Goal: Transaction & Acquisition: Purchase product/service

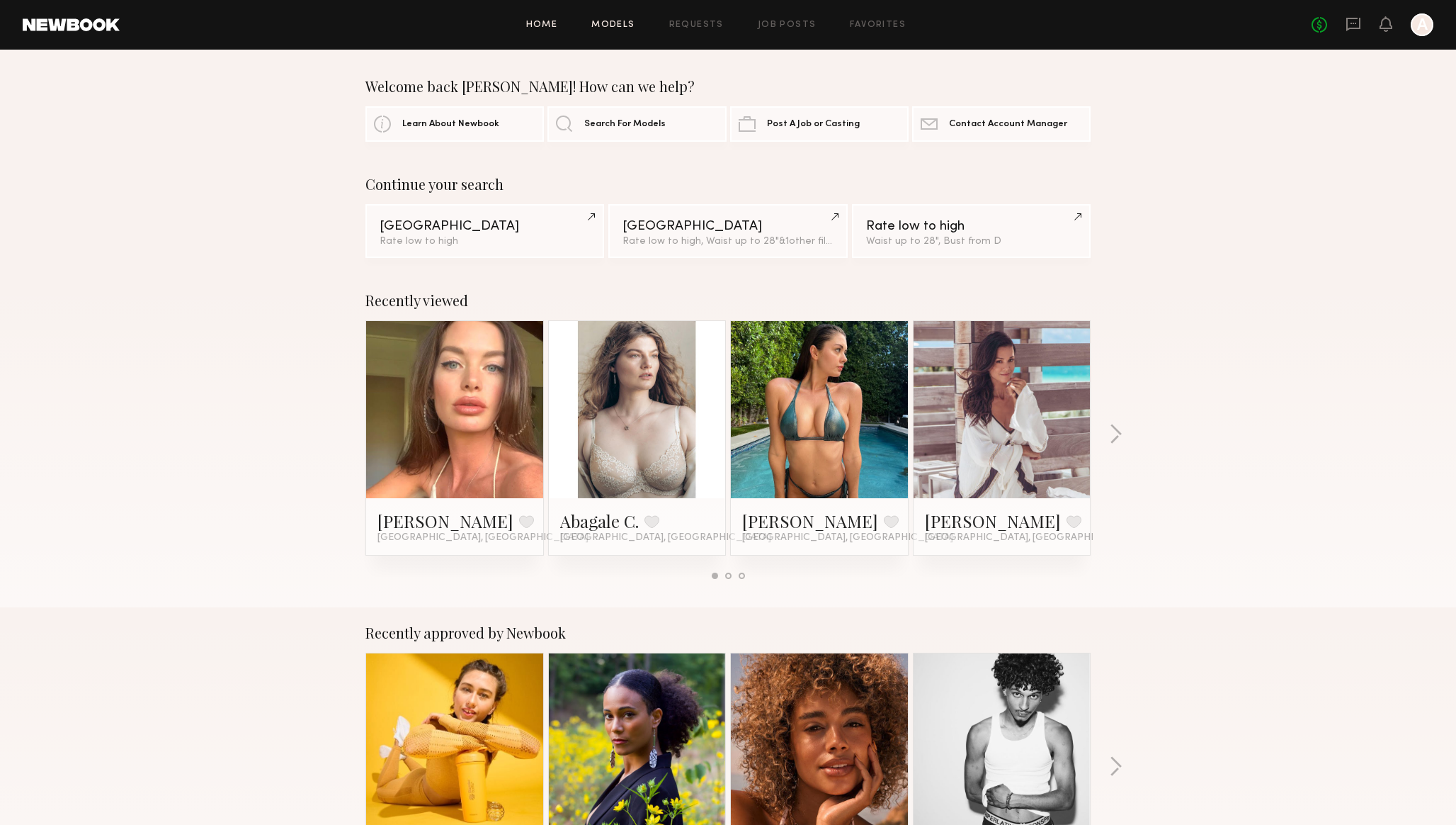
click at [619, 25] on link "Models" at bounding box center [613, 25] width 43 height 9
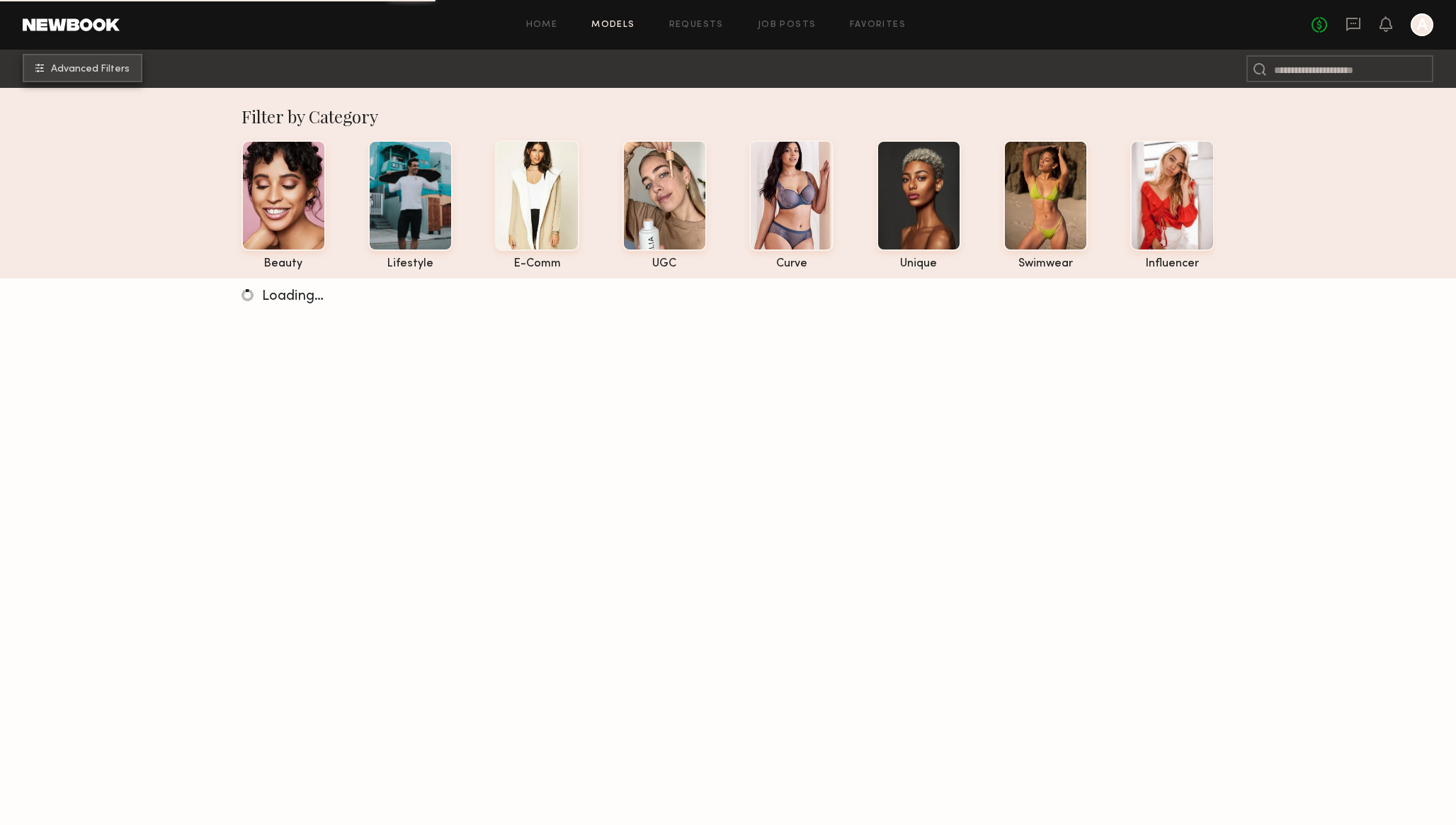
click at [73, 71] on span "Advanced Filters" at bounding box center [90, 70] width 79 height 10
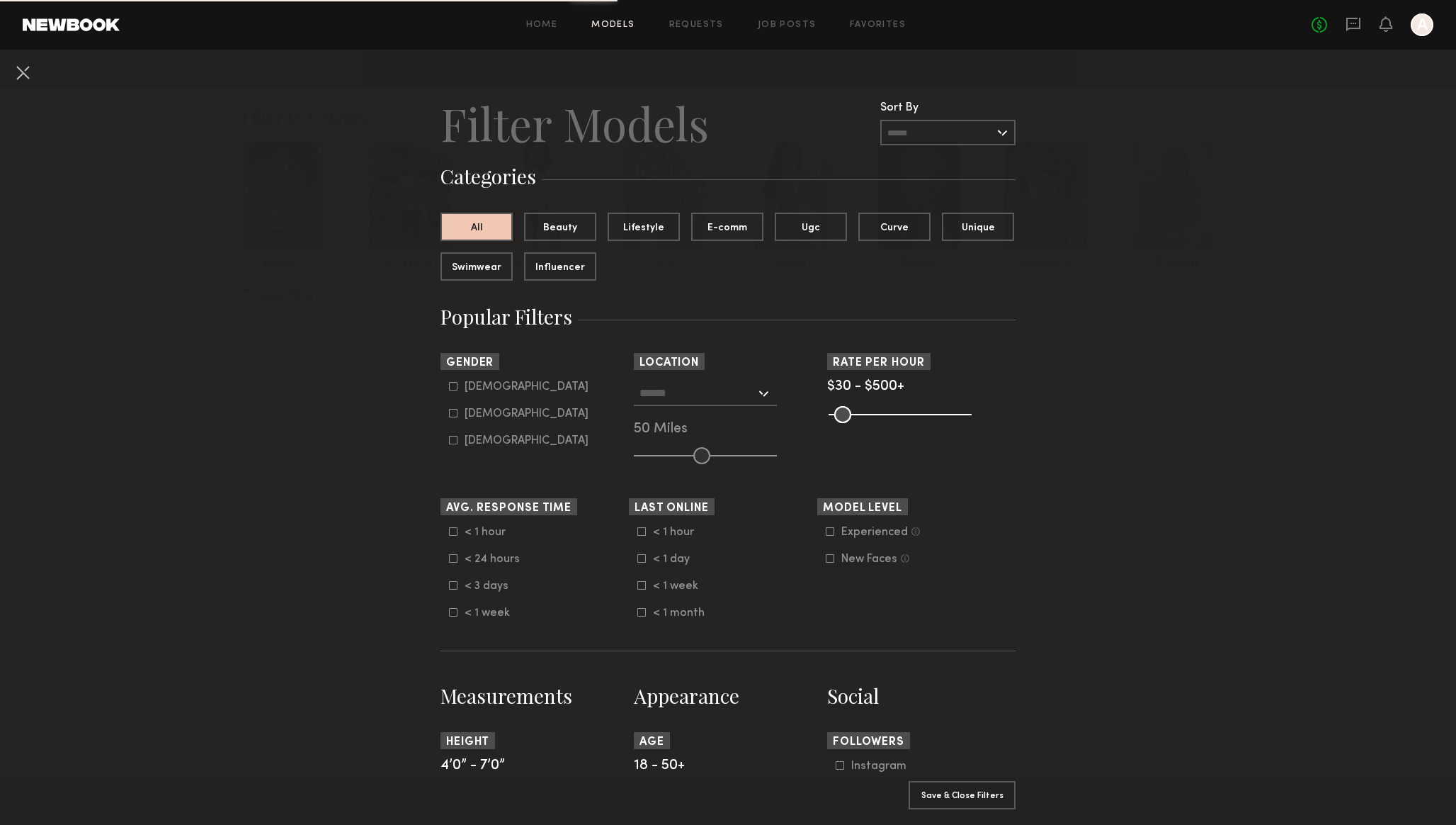
click at [667, 393] on input "text" at bounding box center [698, 392] width 116 height 24
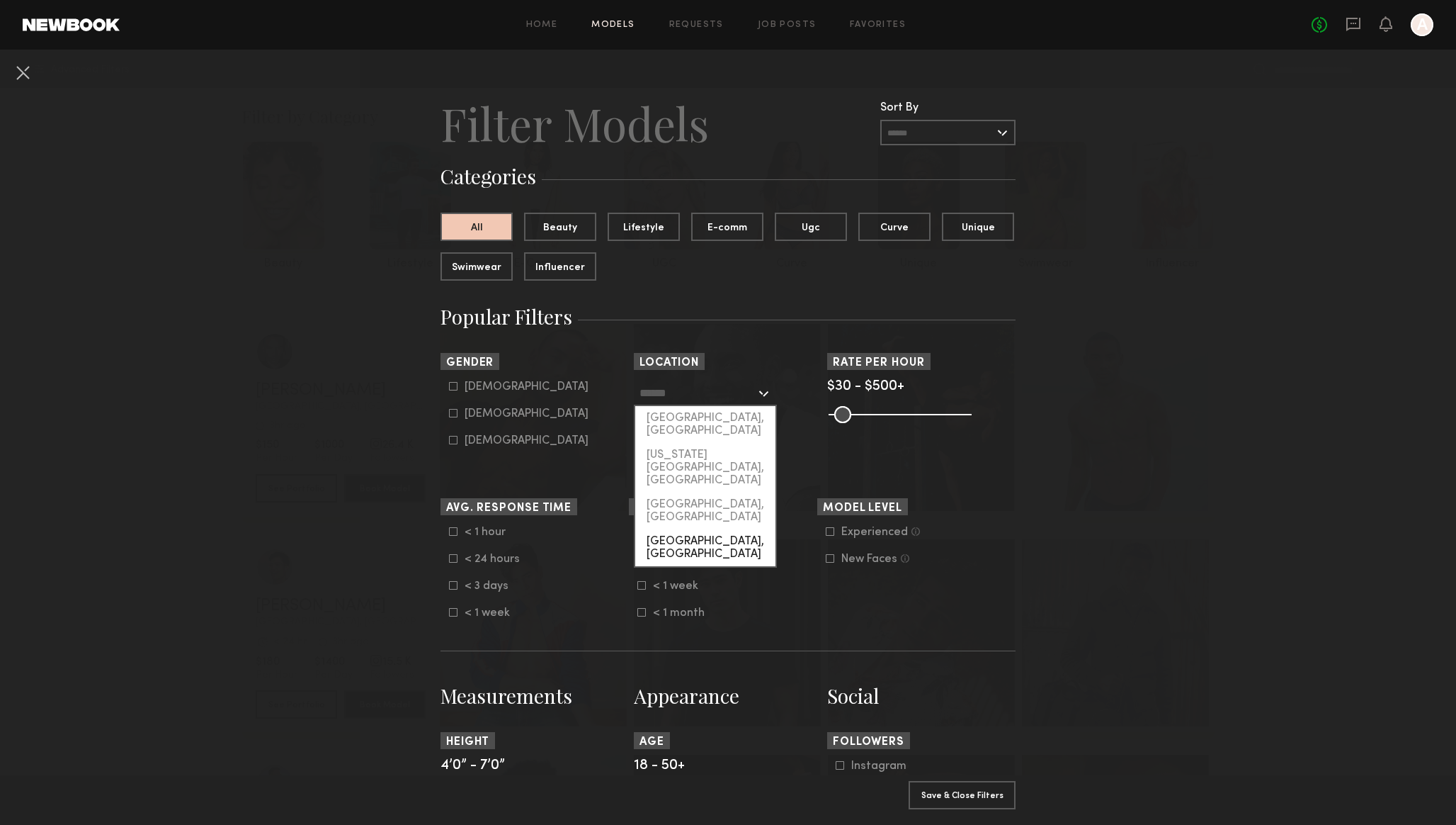
click at [675, 529] on div "Chicago, IL" at bounding box center [705, 547] width 141 height 36
type input "**********"
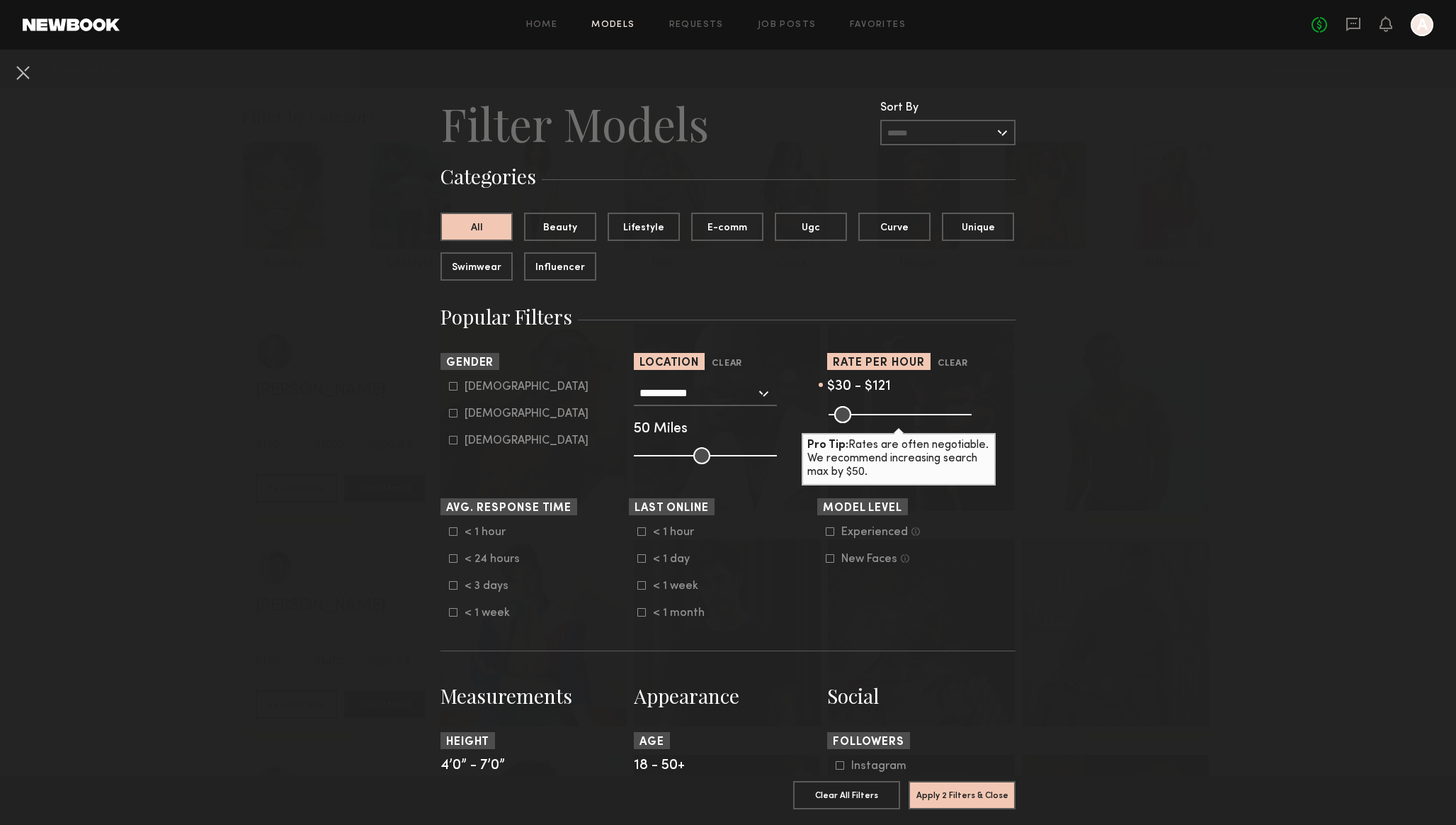
drag, startPoint x: 968, startPoint y: 412, endPoint x: 861, endPoint y: 405, distance: 107.2
click at [861, 406] on input "range" at bounding box center [901, 414] width 144 height 17
type input "***"
click at [865, 413] on input "range" at bounding box center [901, 414] width 144 height 17
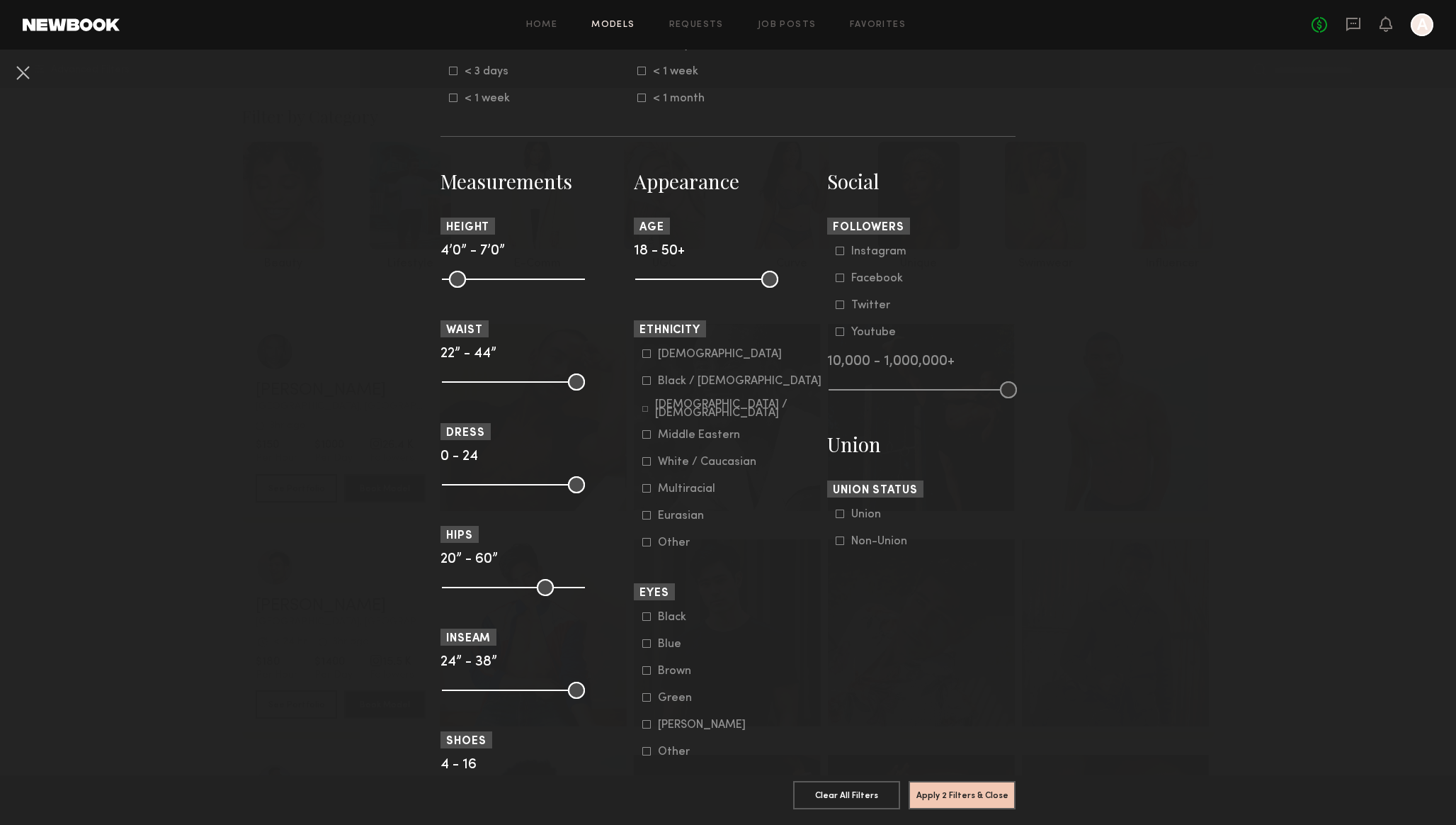
scroll to position [517, 0]
drag, startPoint x: 772, startPoint y: 288, endPoint x: 721, endPoint y: 283, distance: 51.2
type input "**"
click at [721, 283] on input "range" at bounding box center [707, 275] width 144 height 17
click at [1049, 463] on nb-browse-filters "**********" at bounding box center [728, 444] width 1456 height 1825
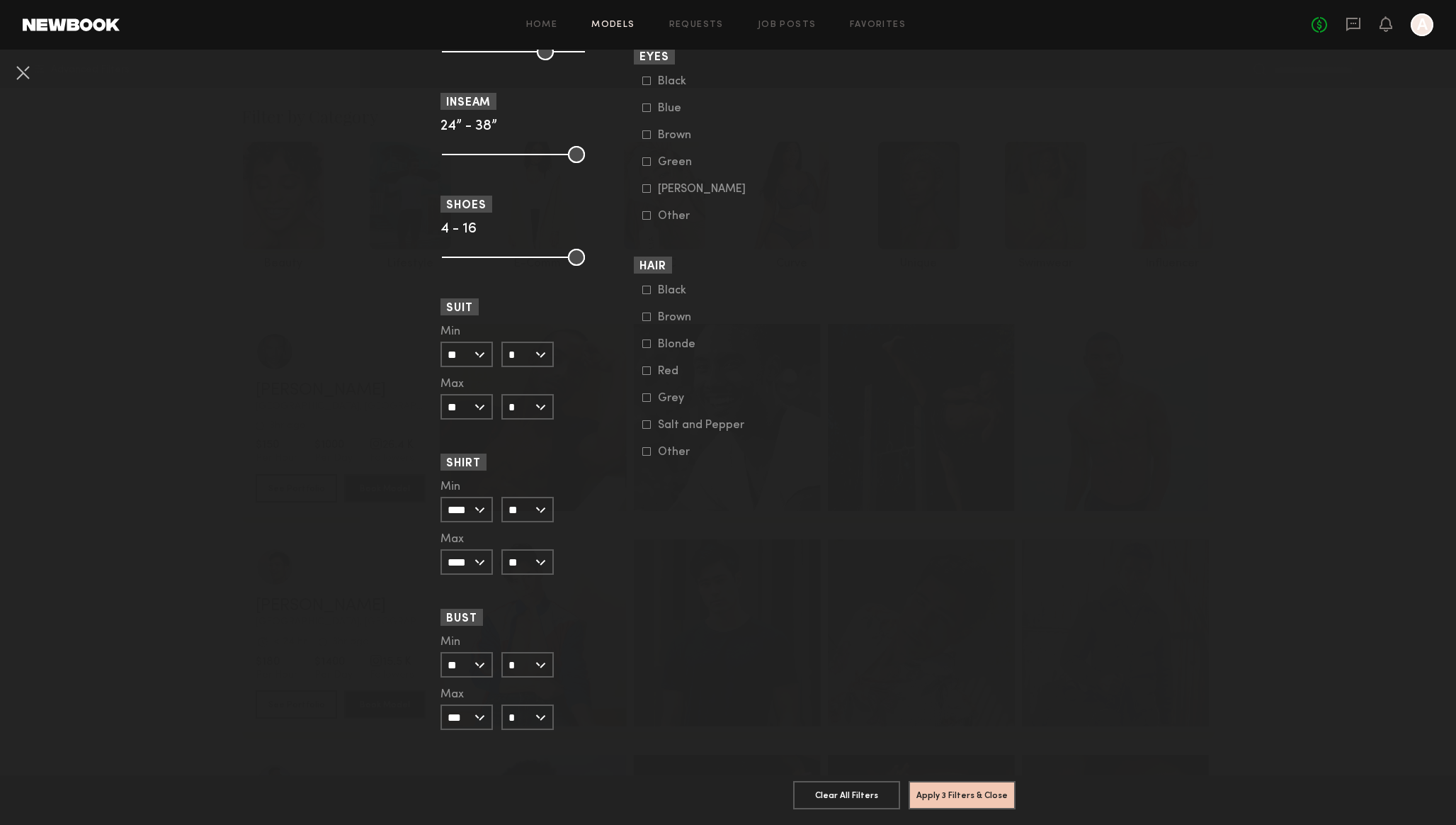
scroll to position [1060, 0]
click at [966, 794] on button "Apply 3 Filters & Close" at bounding box center [961, 794] width 107 height 29
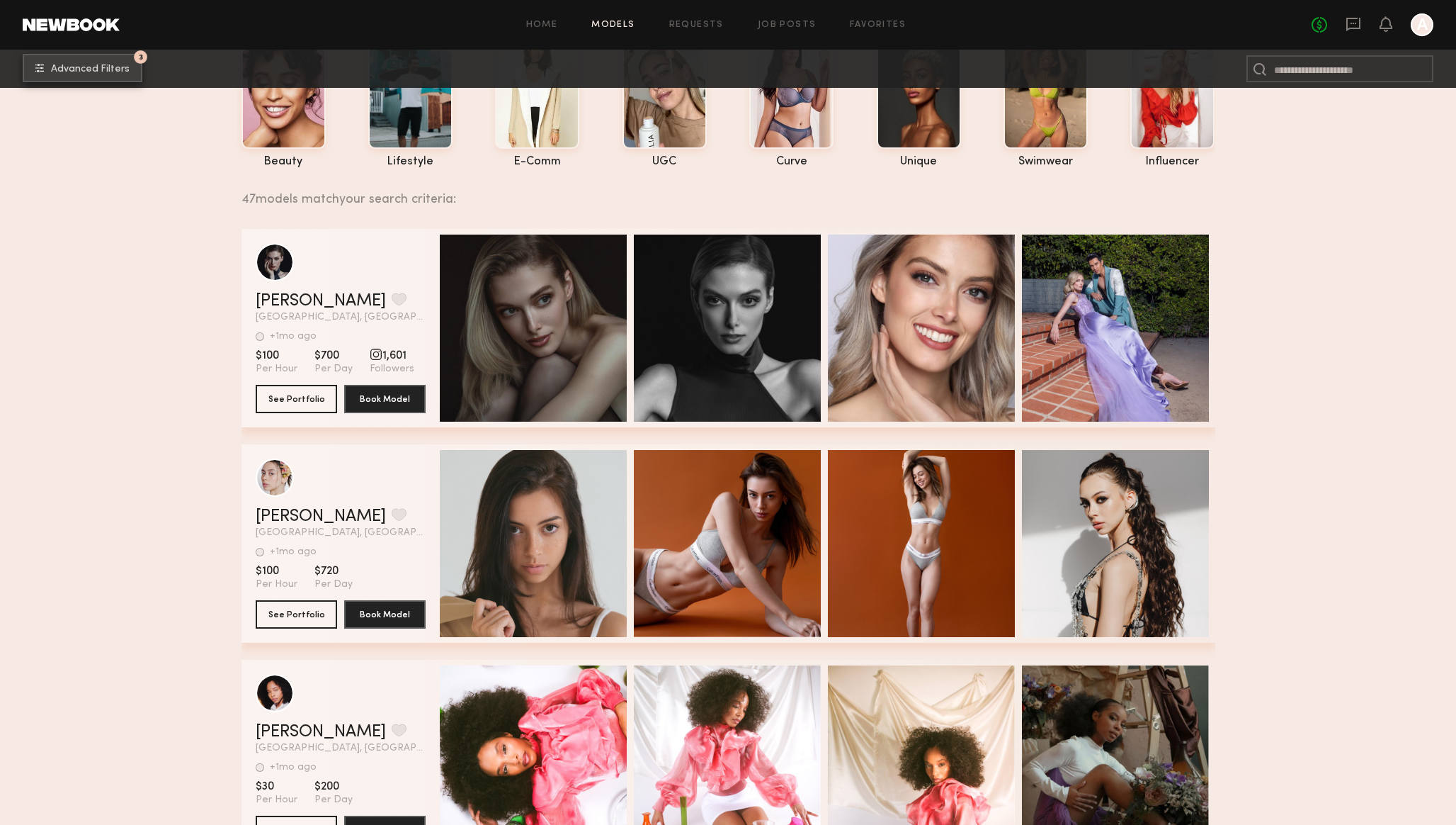
scroll to position [111, 0]
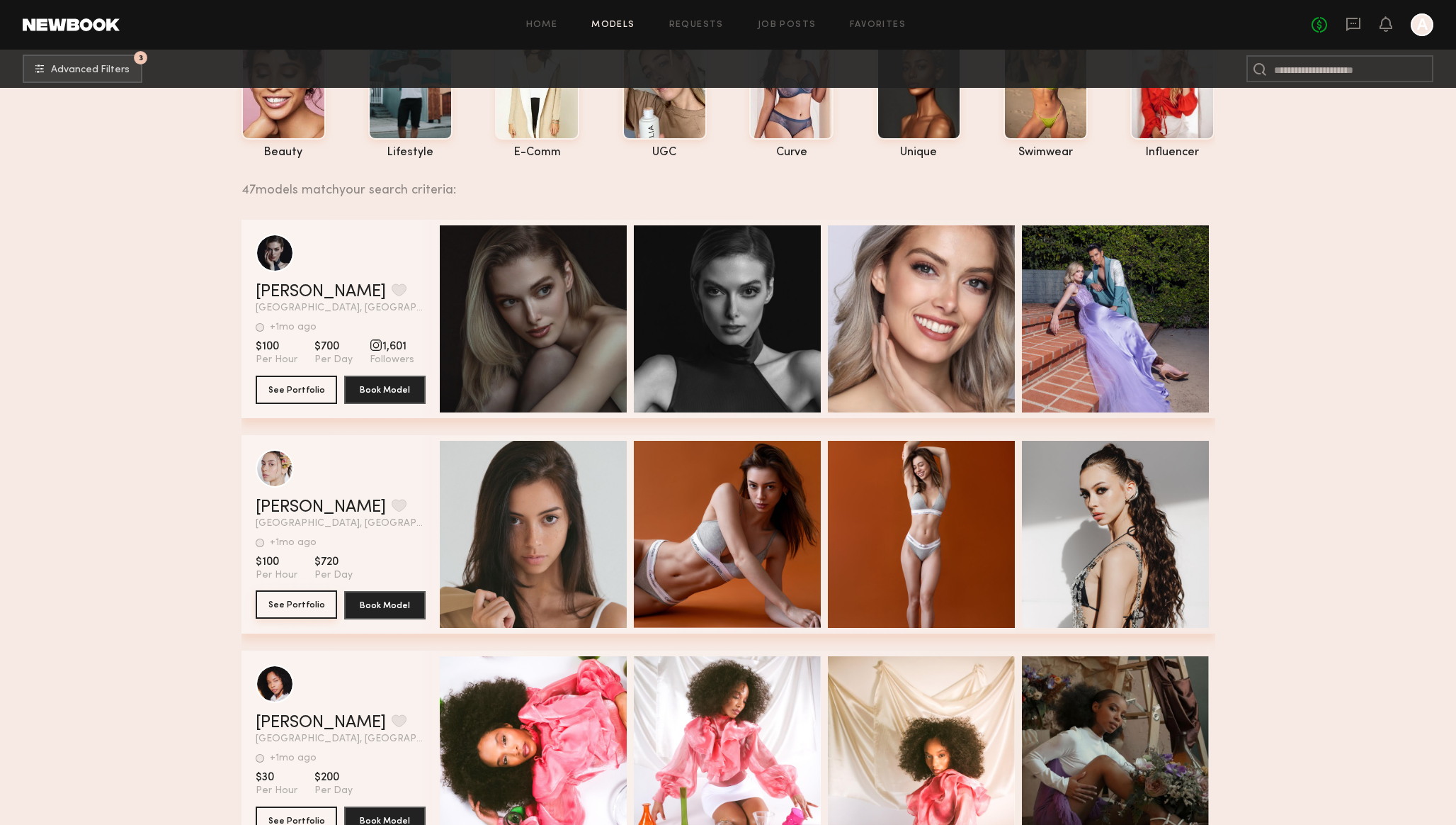
click at [300, 600] on button "See Portfolio" at bounding box center [296, 604] width 82 height 29
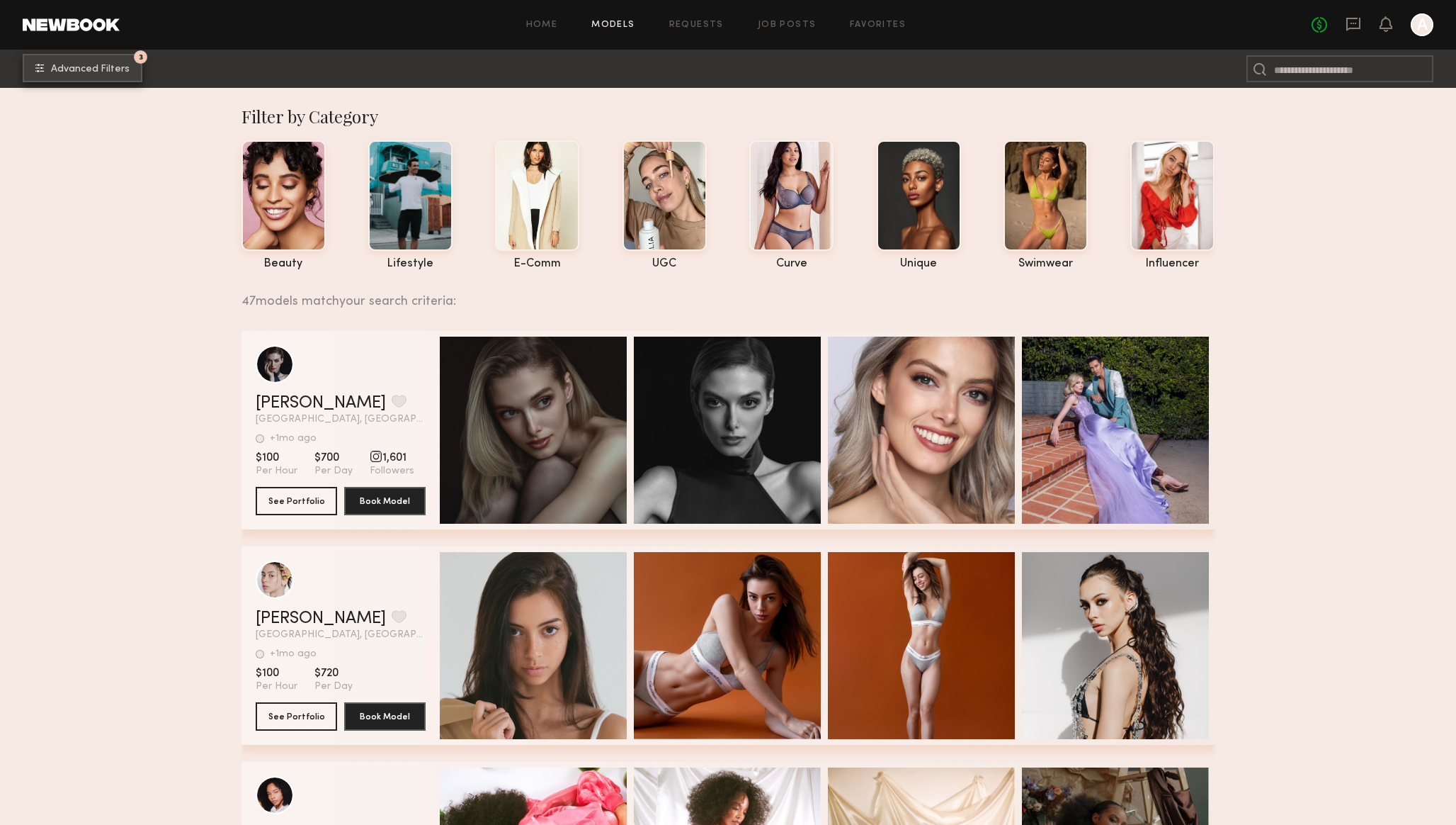
click at [133, 62] on button "3 Advanced Filters" at bounding box center [83, 68] width 120 height 29
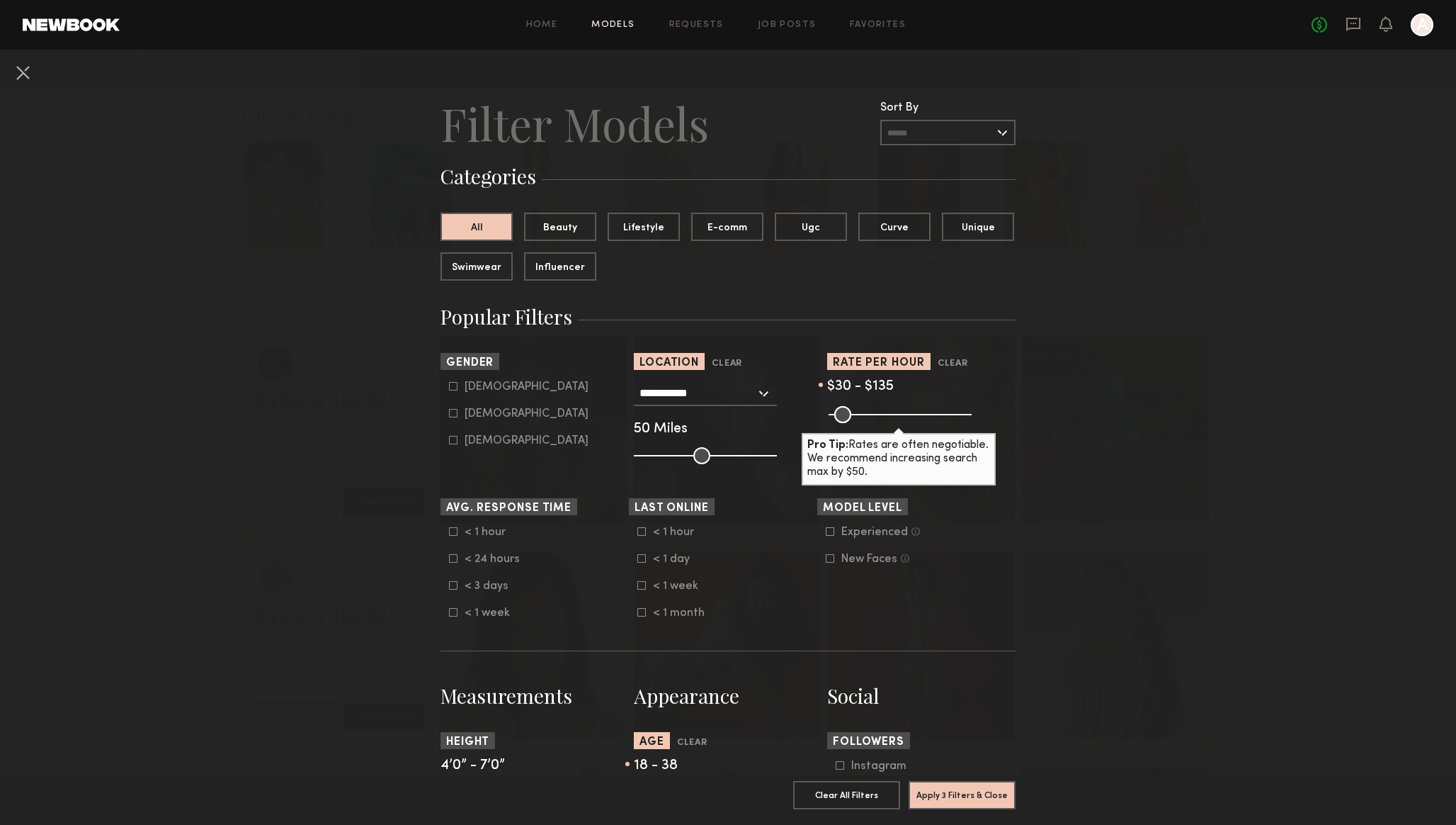
click at [971, 133] on input "text" at bounding box center [949, 133] width 136 height 26
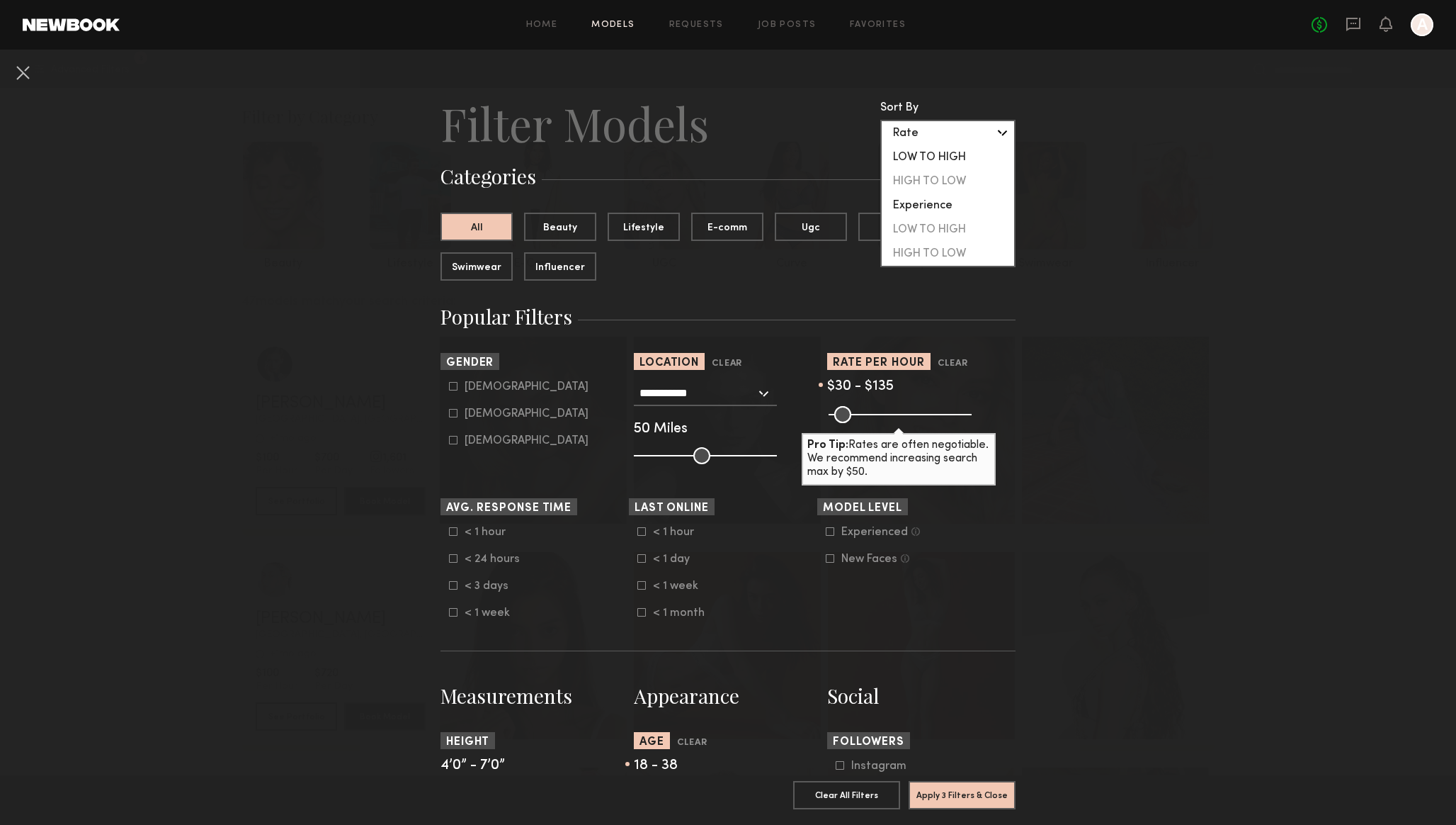
click at [942, 156] on div "LOW TO HIGH" at bounding box center [948, 157] width 133 height 24
type input "**********"
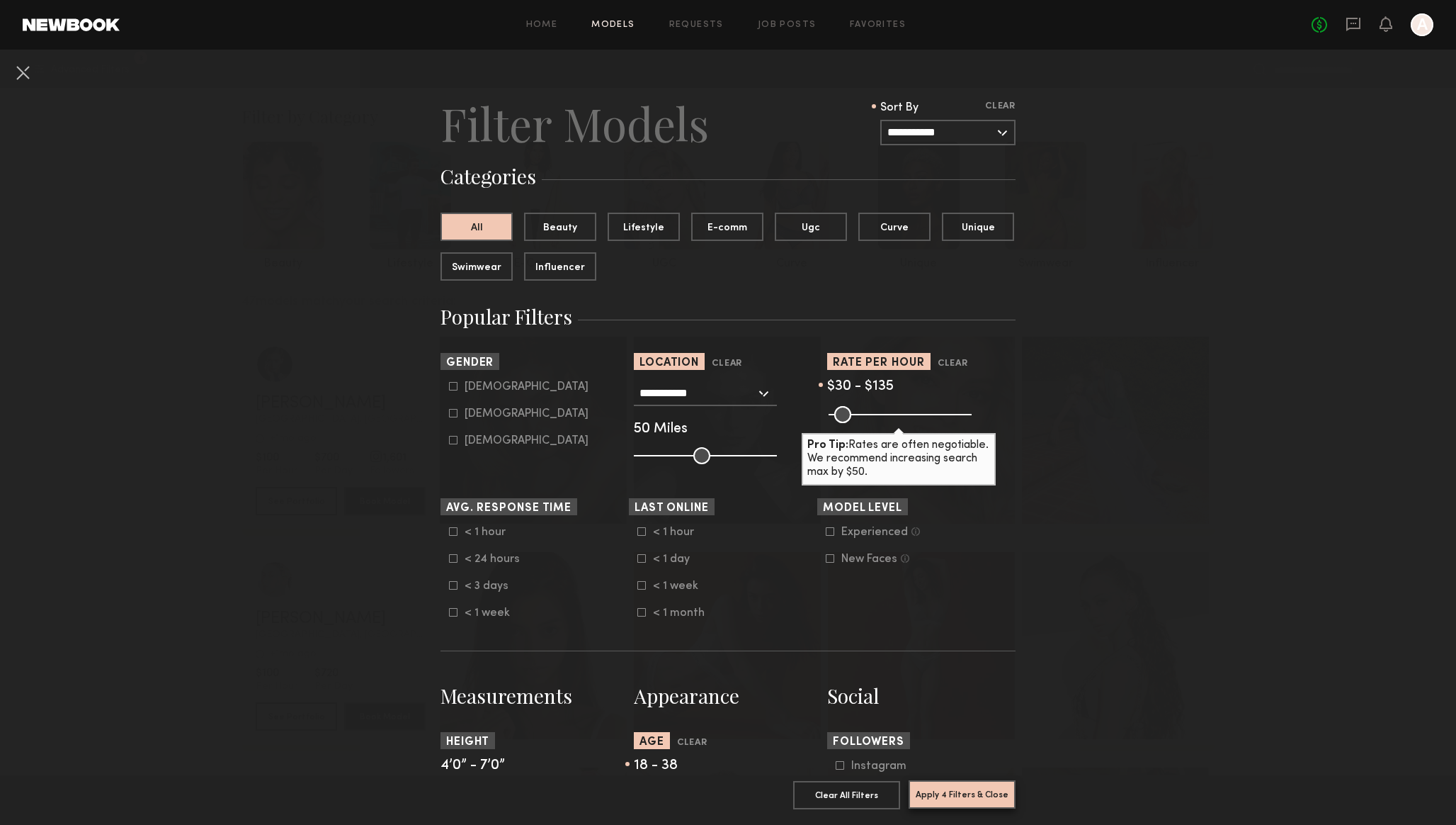
click at [945, 789] on button "Apply 4 Filters & Close" at bounding box center [961, 794] width 107 height 29
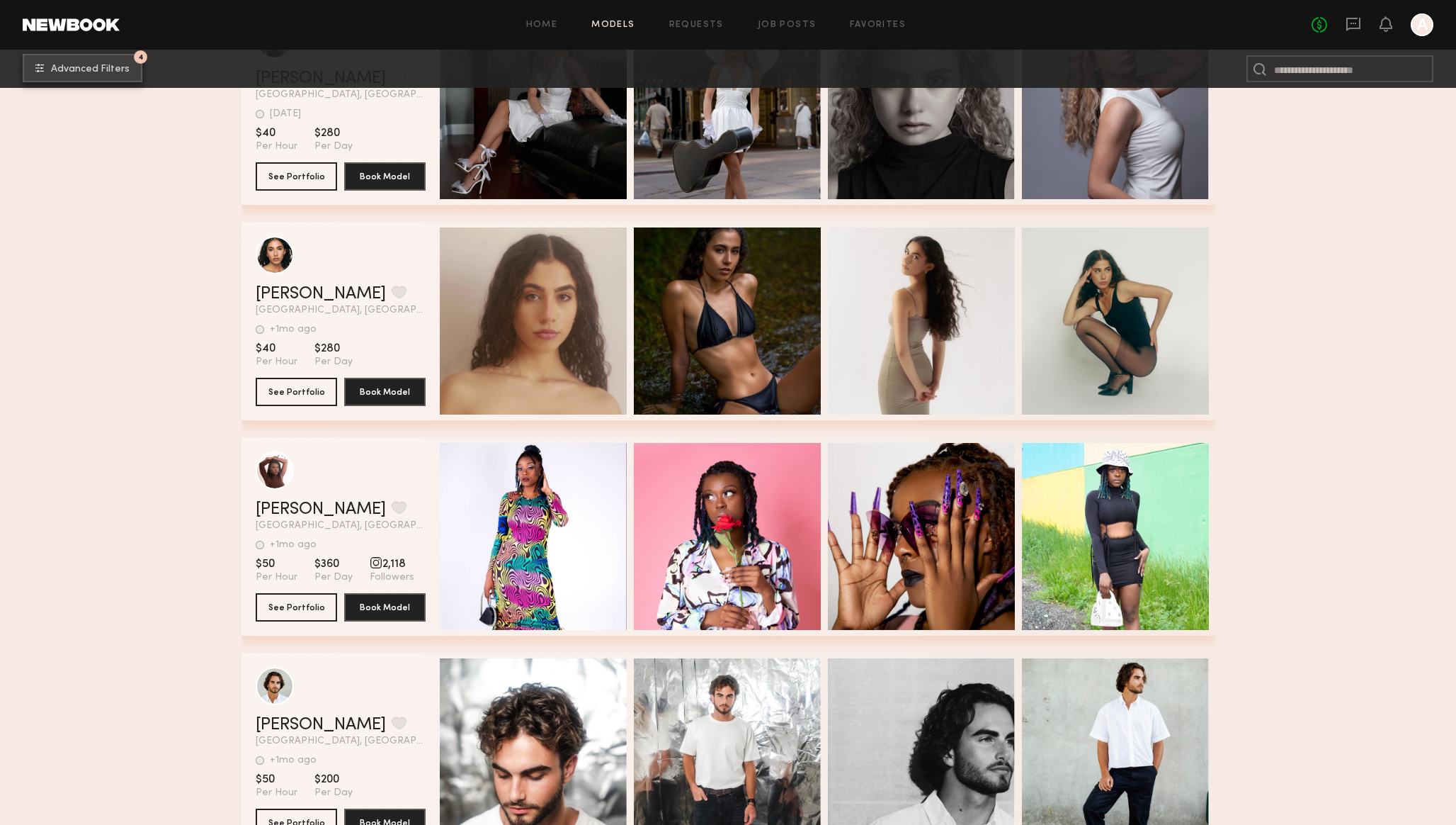
scroll to position [2265, 0]
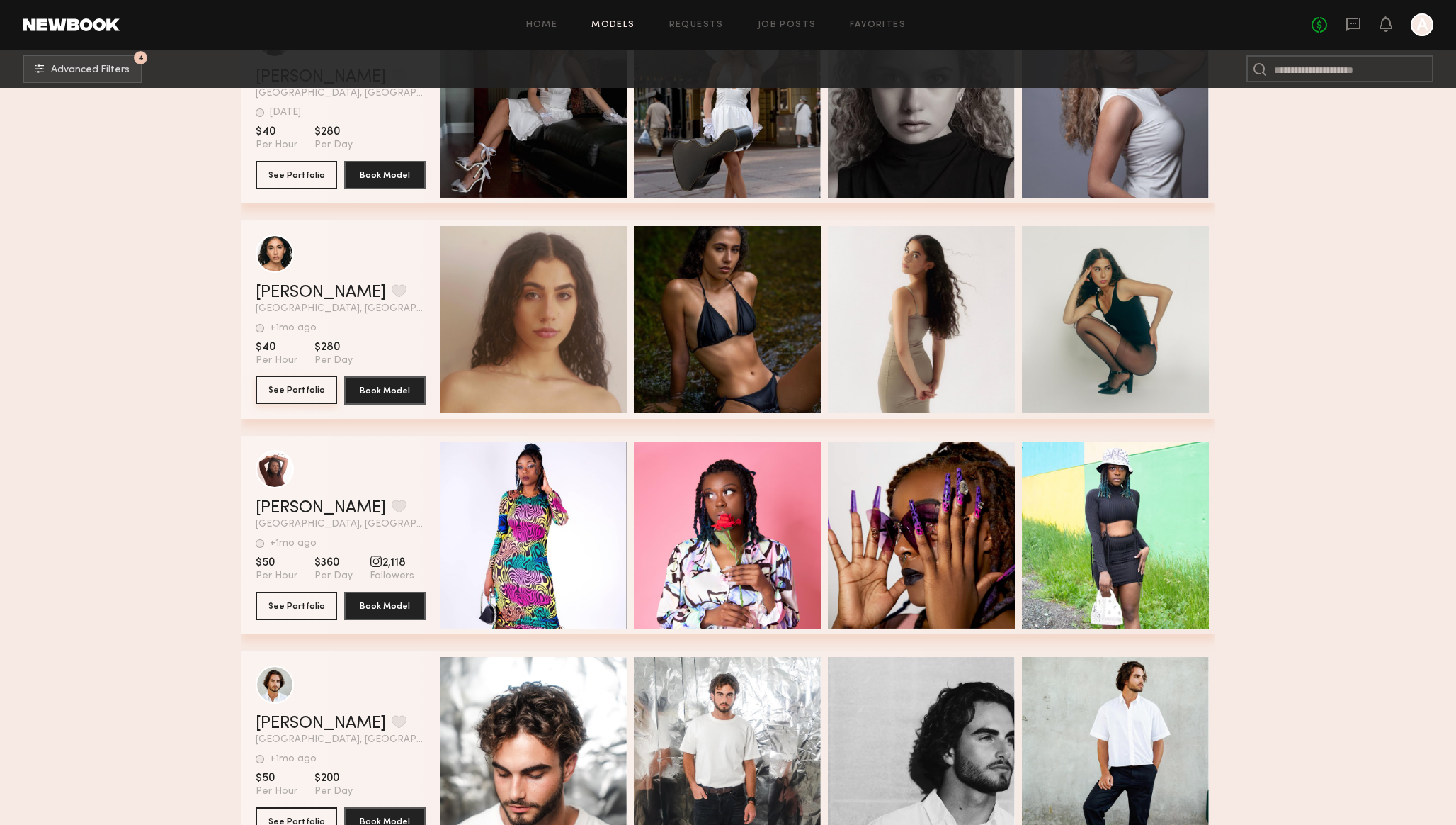
click at [308, 388] on button "See Portfolio" at bounding box center [296, 389] width 82 height 29
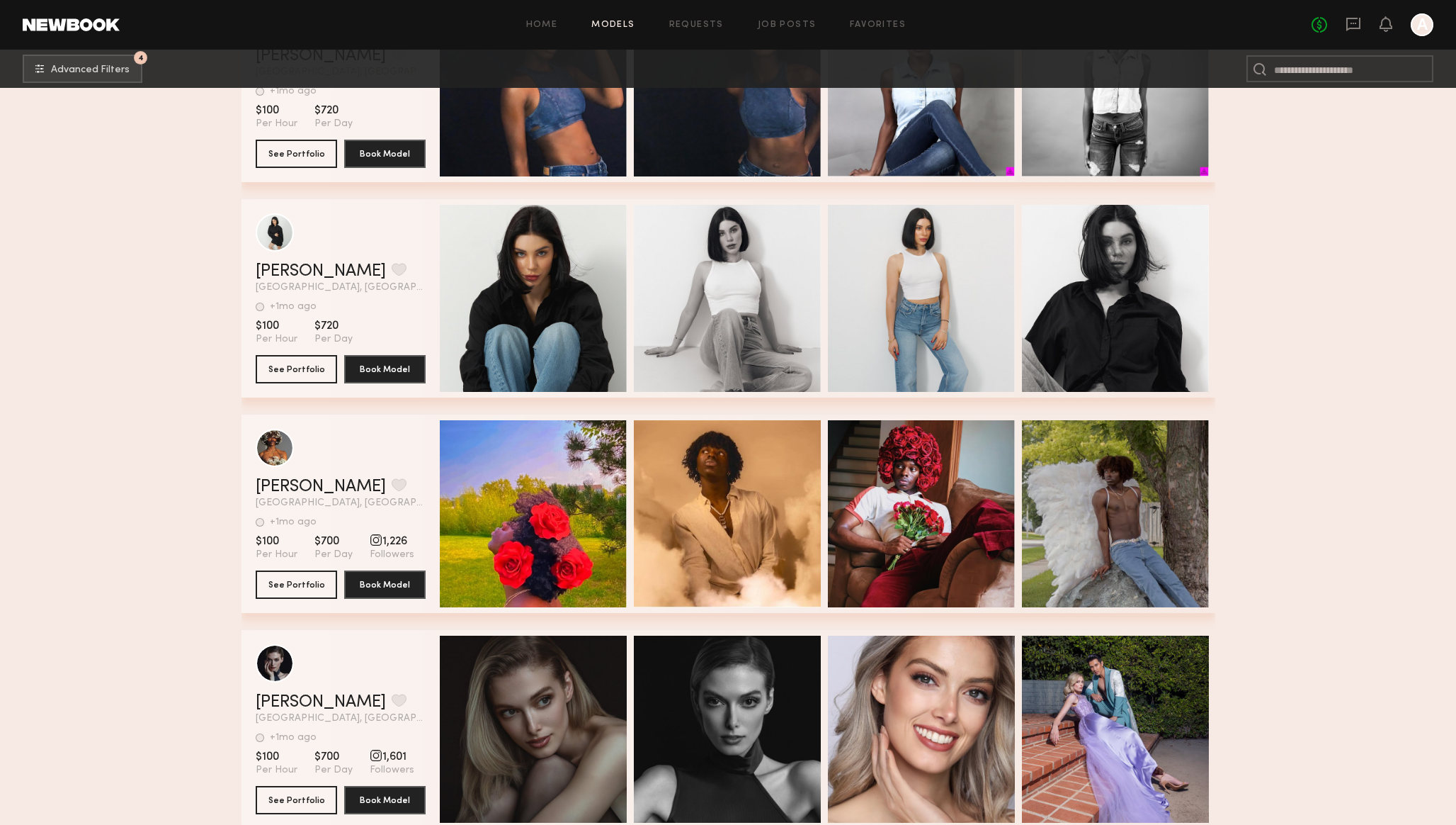
scroll to position [5734, 0]
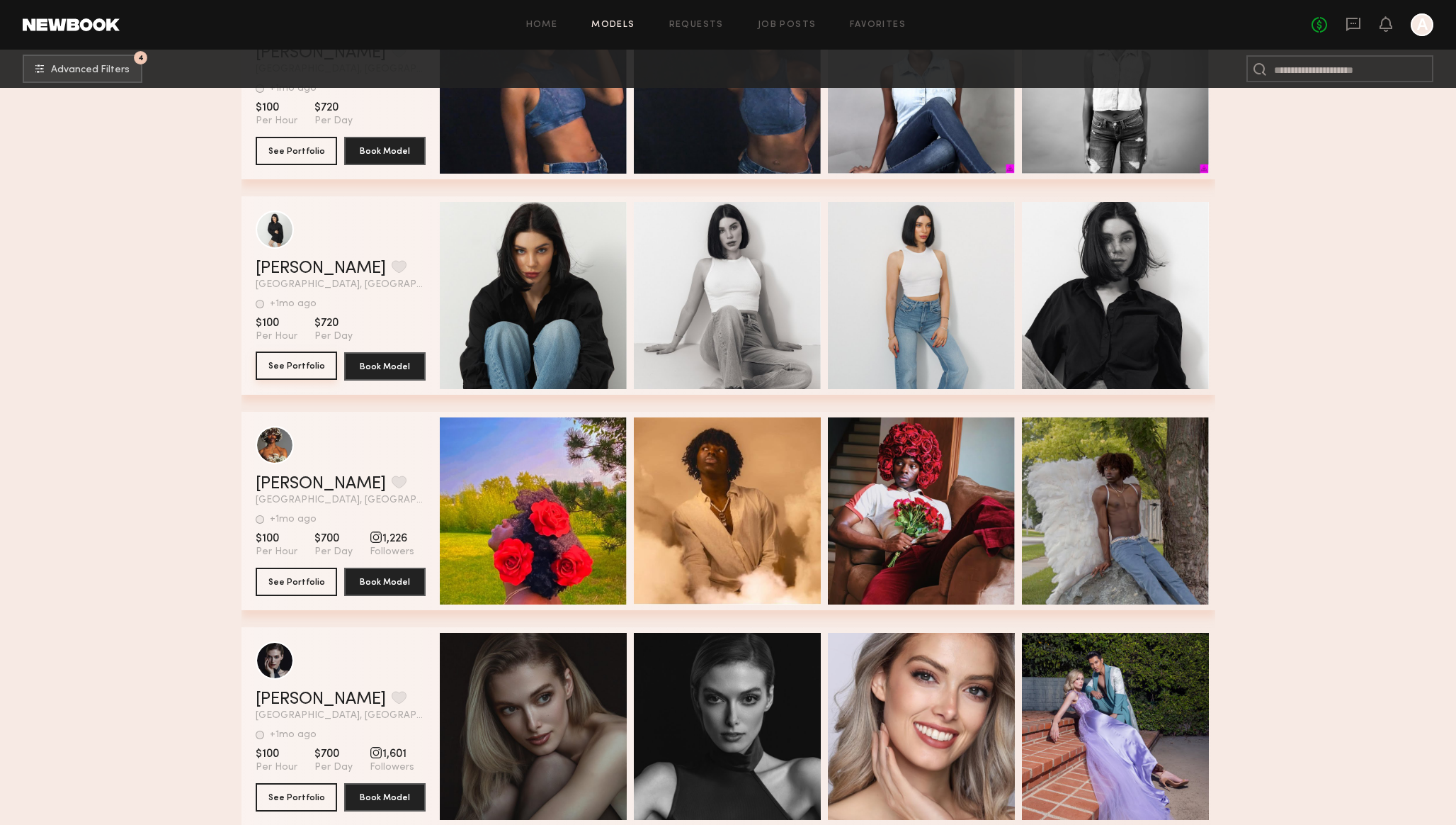
click at [287, 366] on button "See Portfolio" at bounding box center [296, 365] width 82 height 29
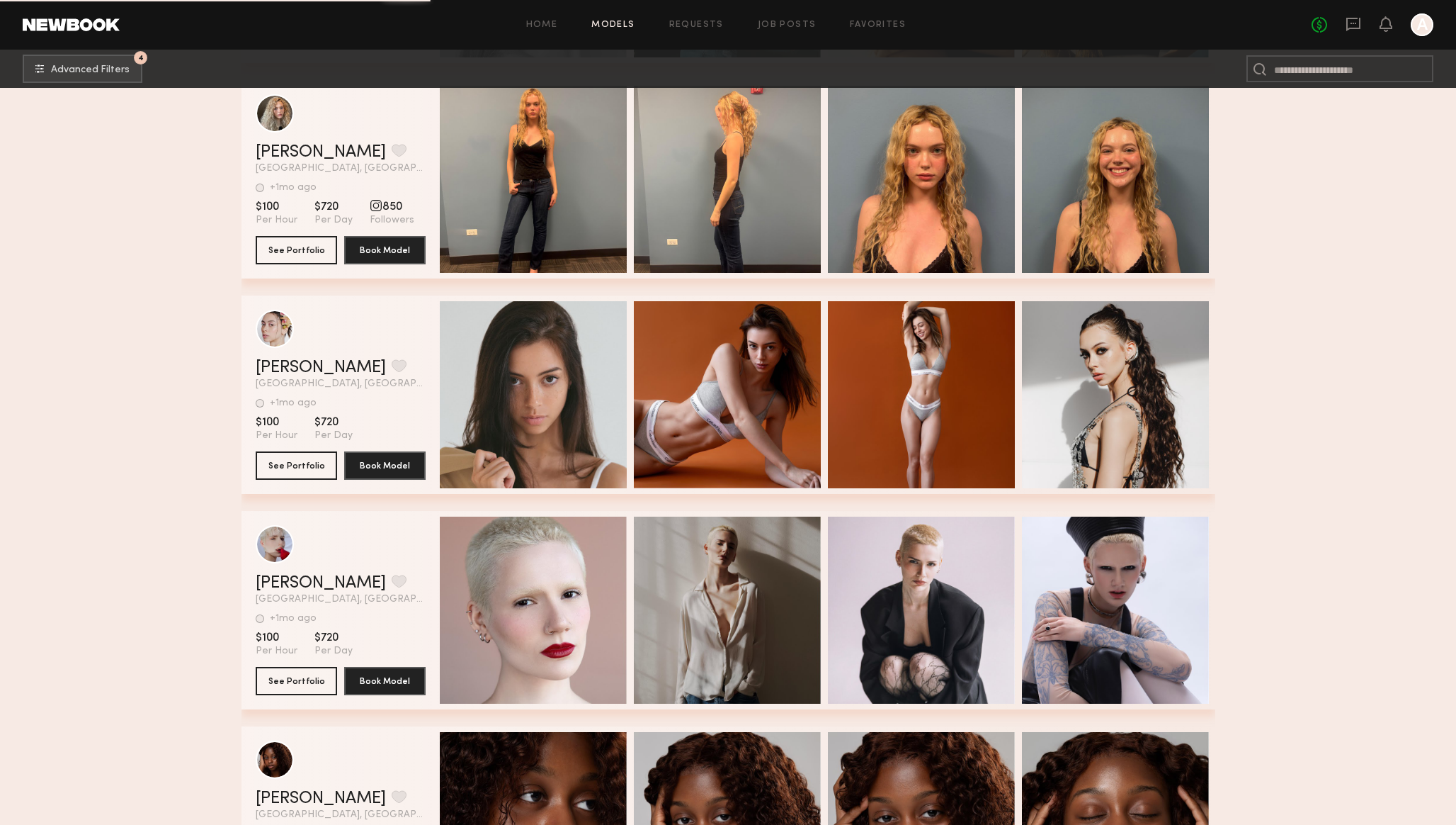
scroll to position [7146, 0]
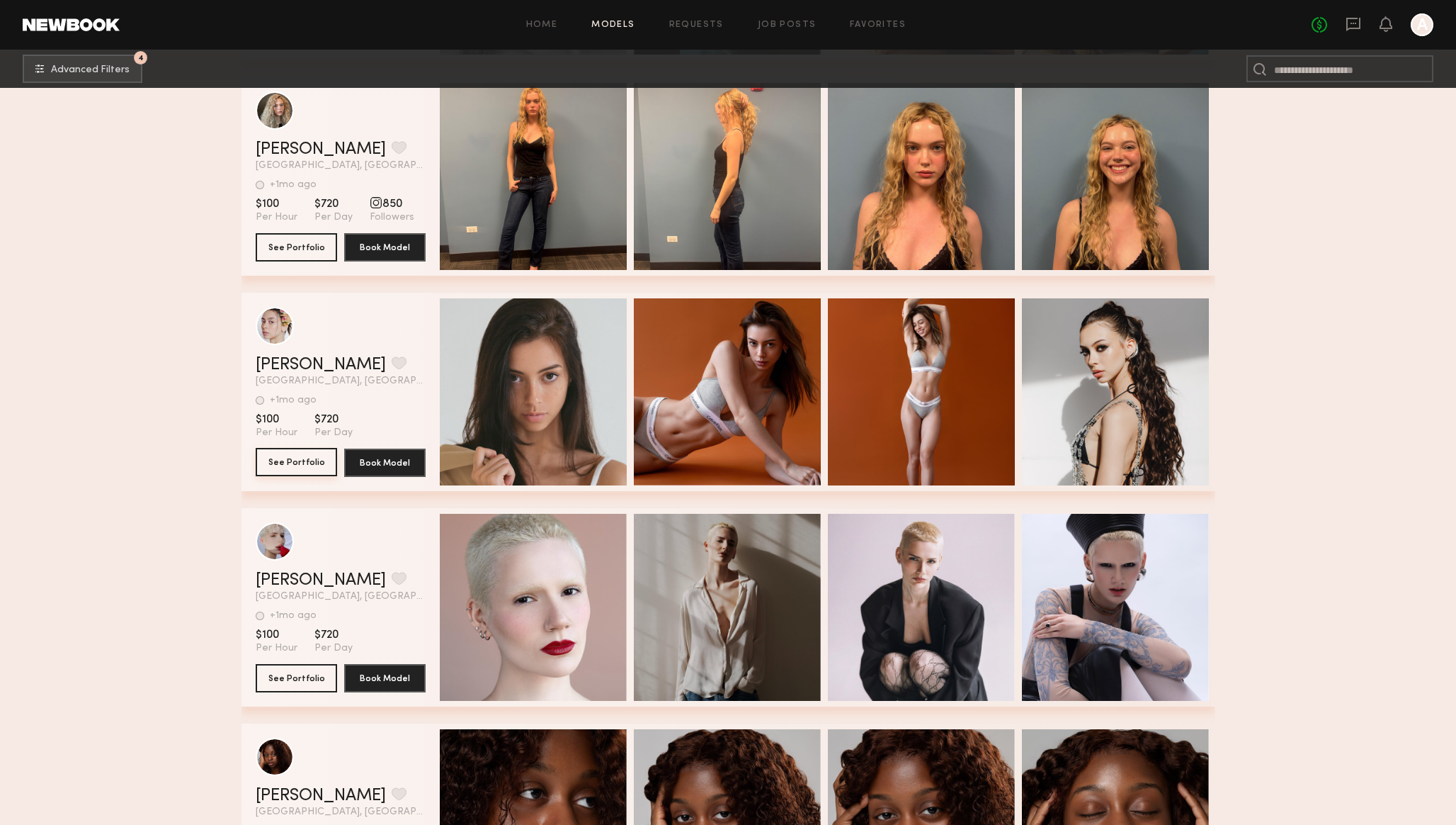
click at [279, 461] on button "See Portfolio" at bounding box center [296, 461] width 82 height 29
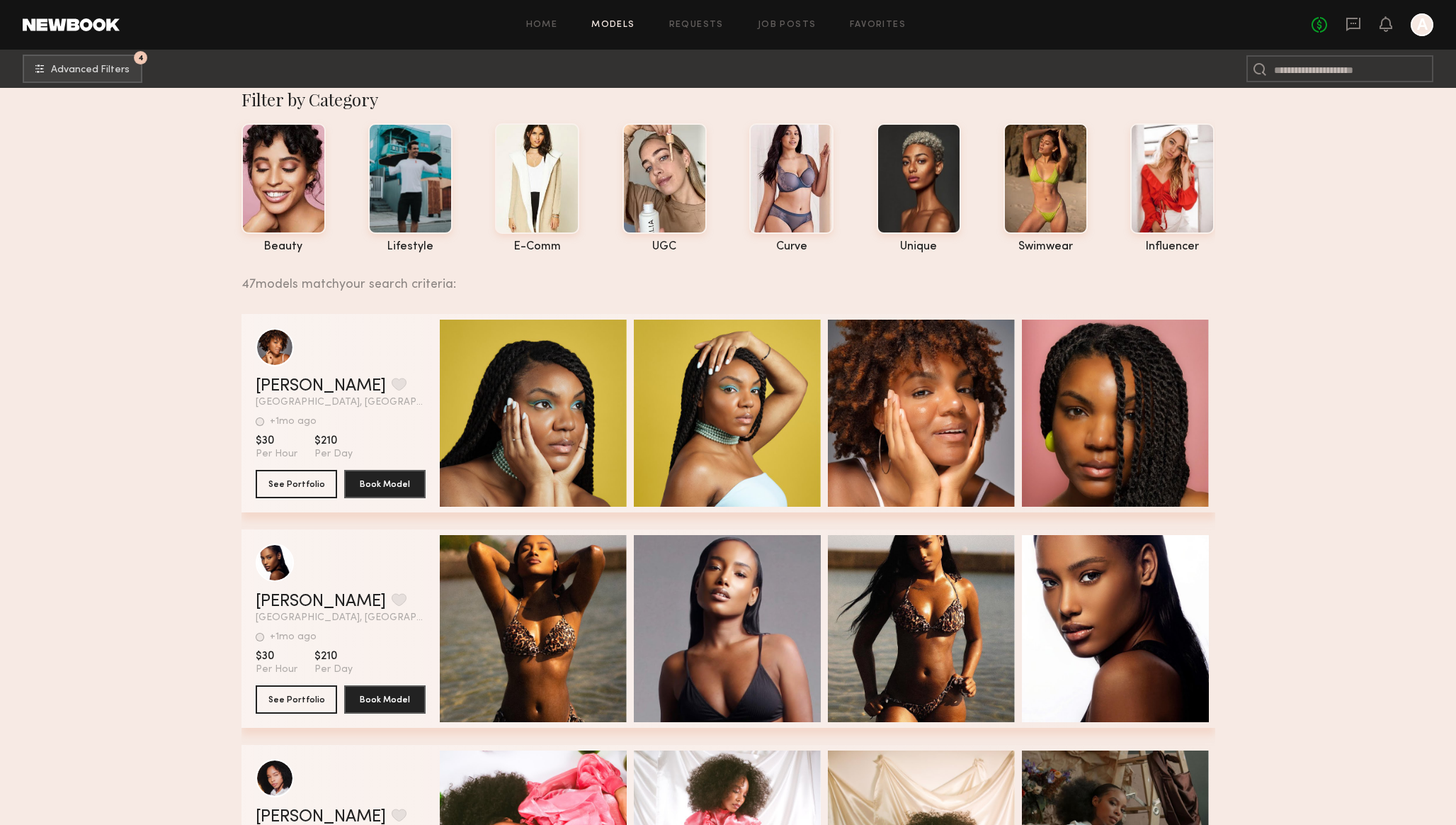
scroll to position [0, 0]
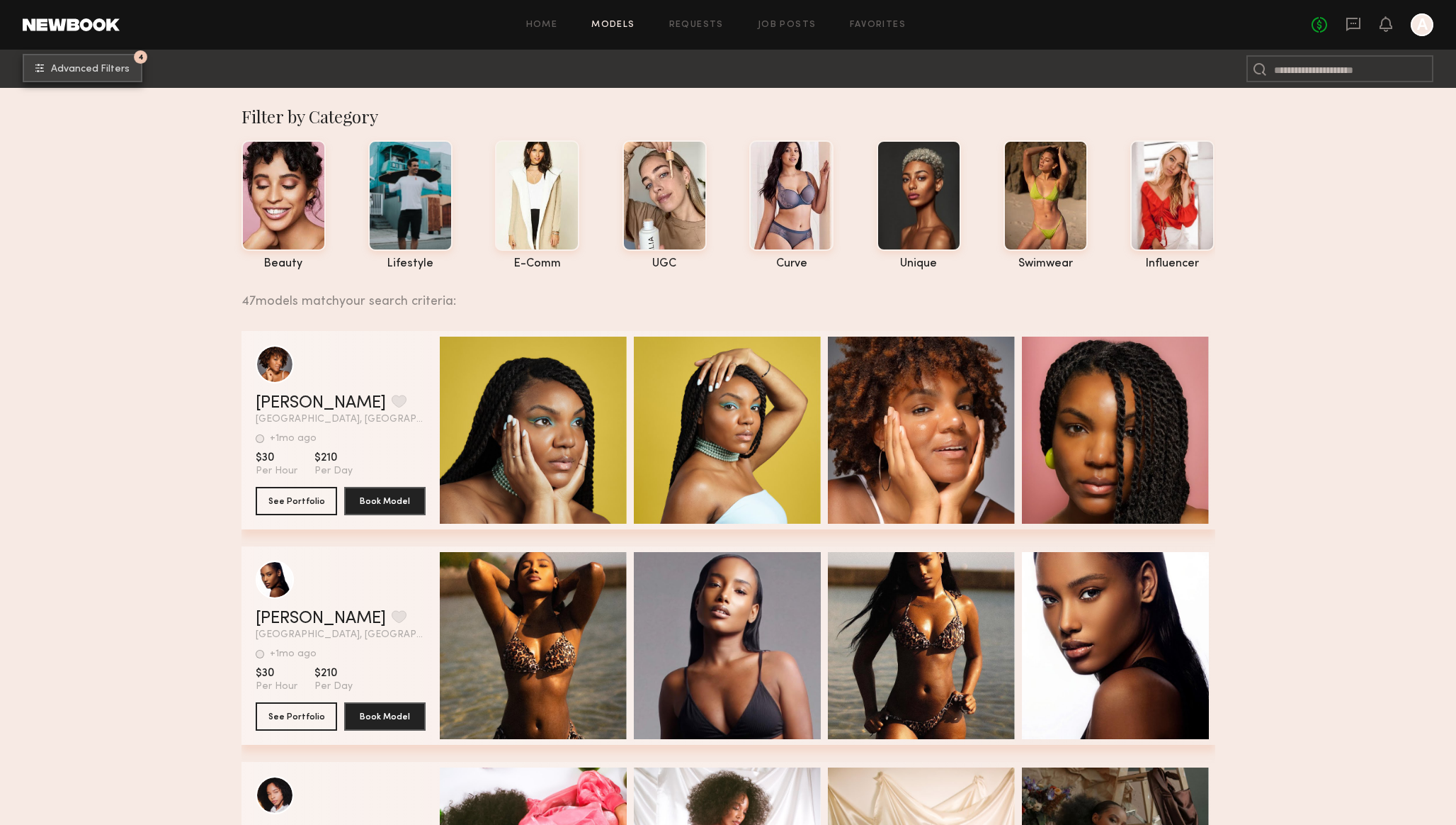
click at [86, 70] on span "Advanced Filters" at bounding box center [90, 70] width 79 height 10
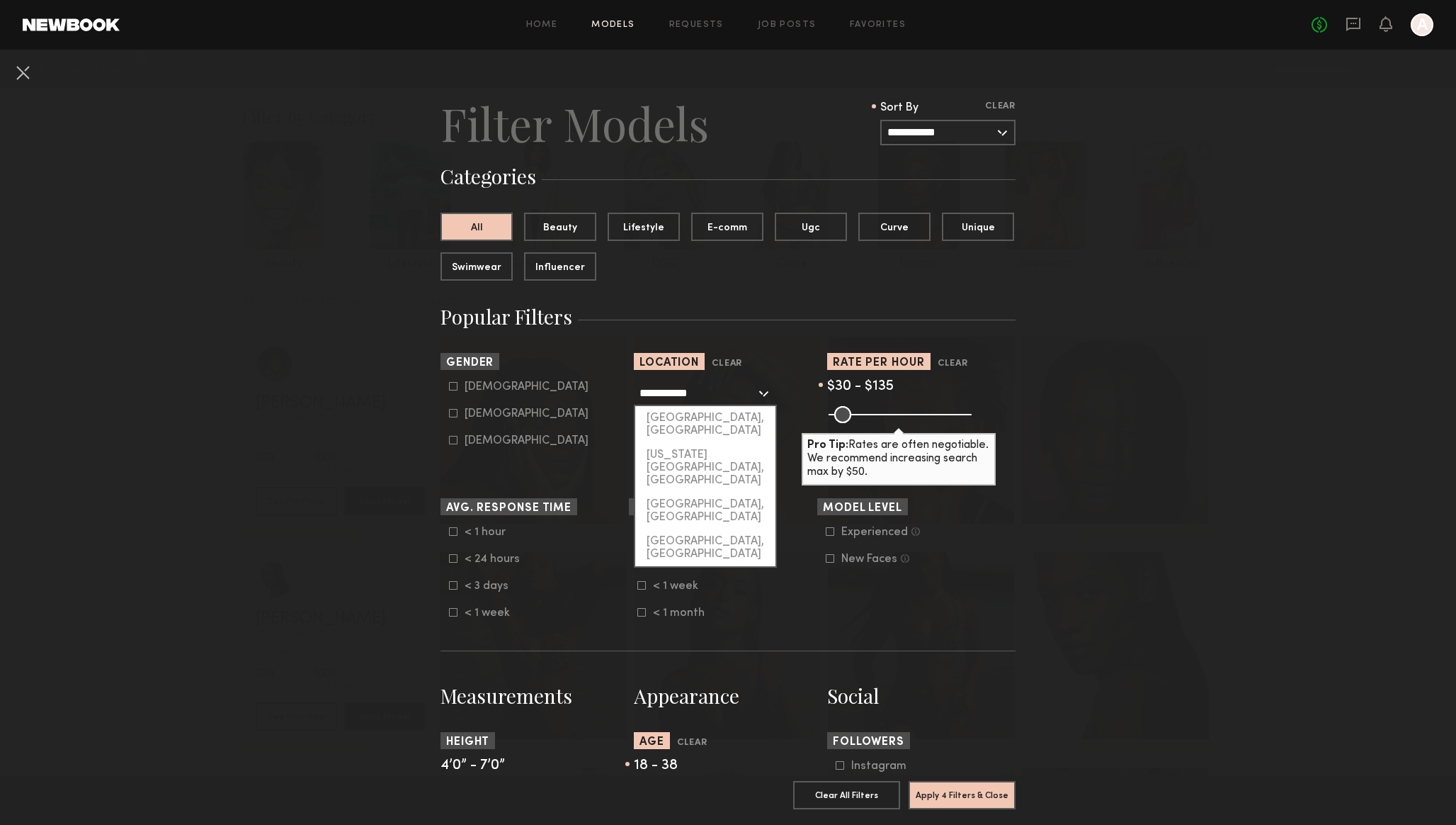
click at [701, 395] on input "**********" at bounding box center [698, 392] width 116 height 24
click at [687, 418] on div "[GEOGRAPHIC_DATA], [GEOGRAPHIC_DATA]" at bounding box center [705, 424] width 141 height 36
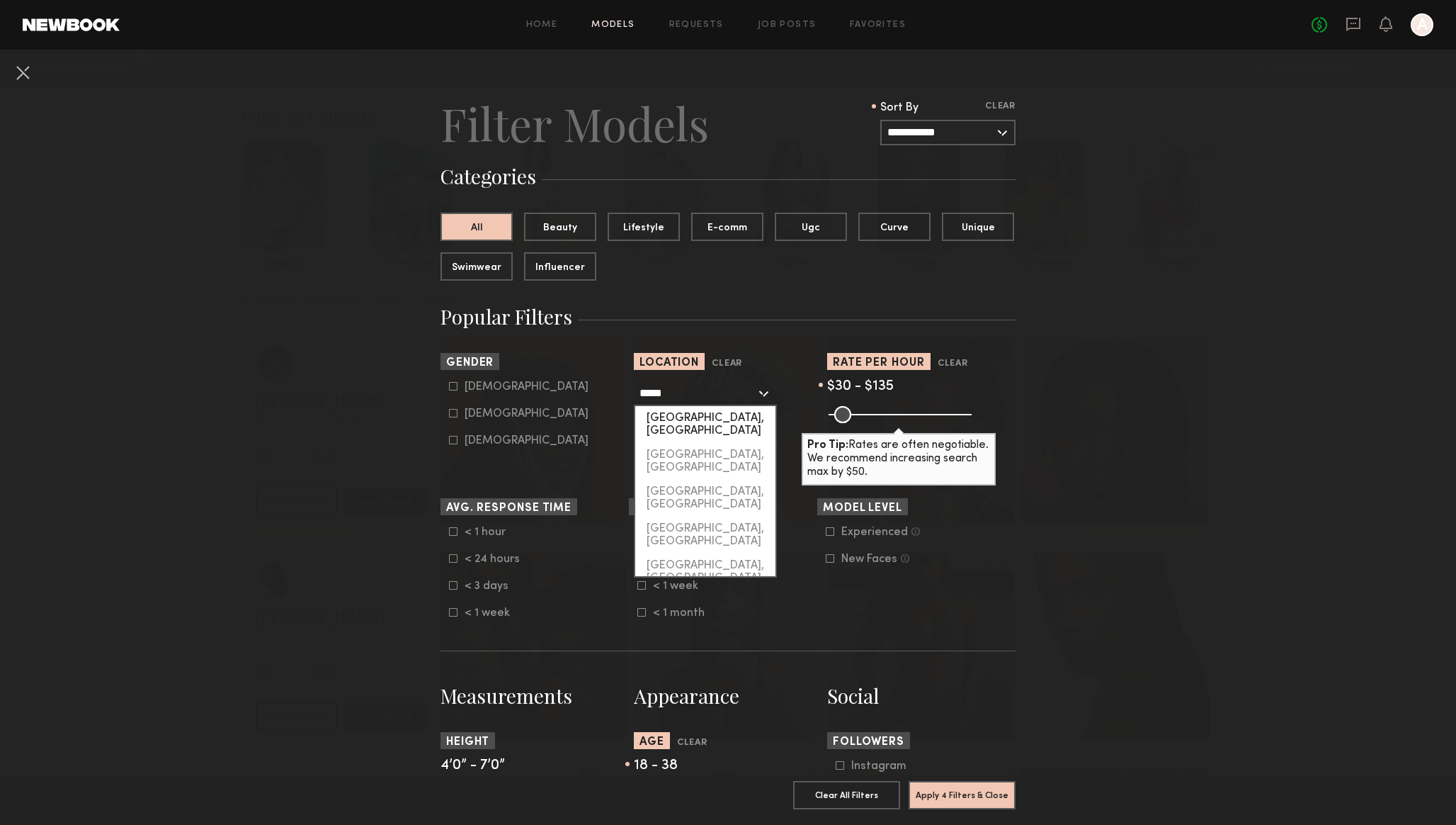
type input "*********"
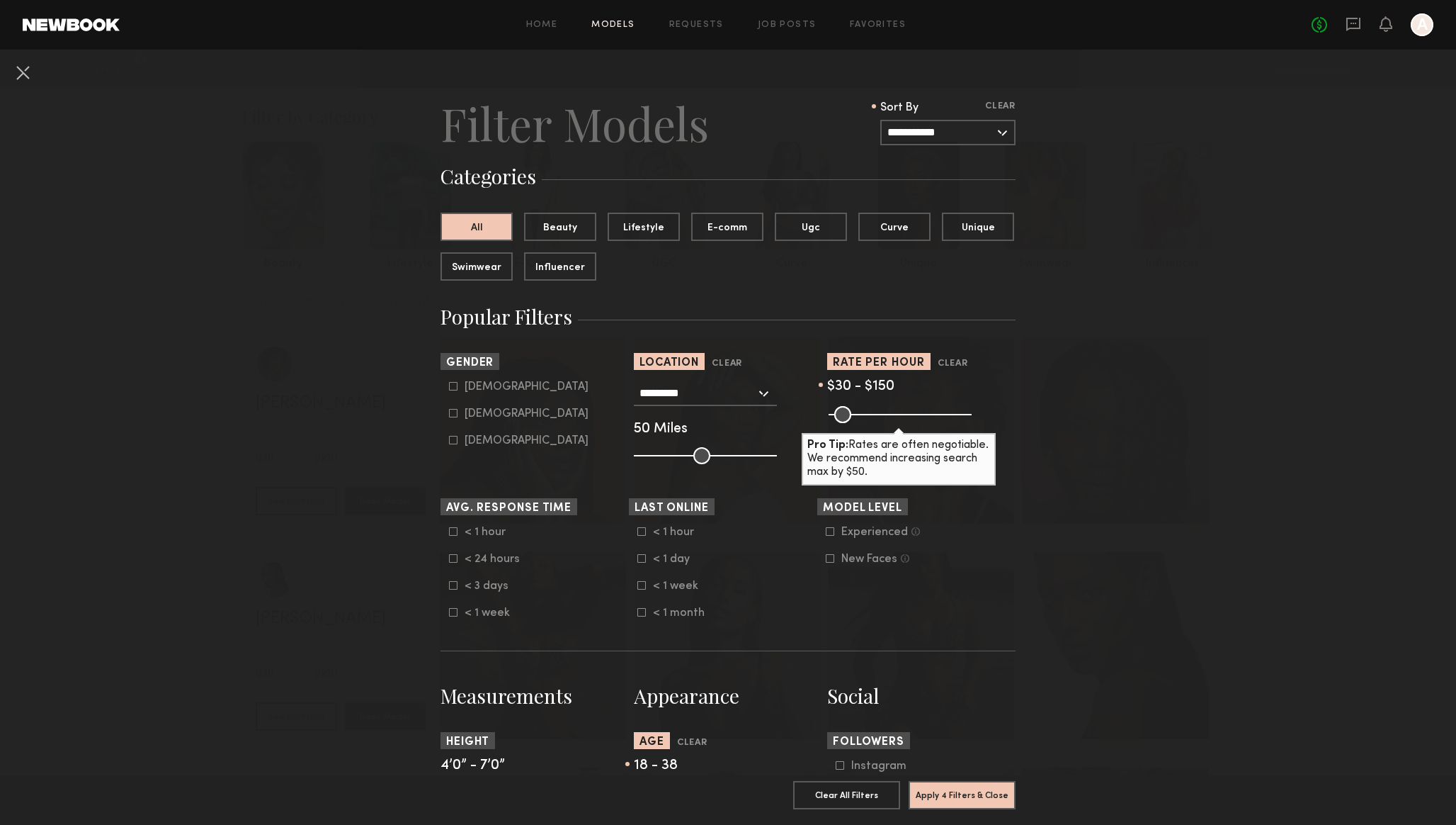
type input "***"
click at [869, 413] on input "range" at bounding box center [901, 414] width 144 height 17
click at [949, 793] on button "Apply 4 Filters & Close" at bounding box center [961, 794] width 107 height 29
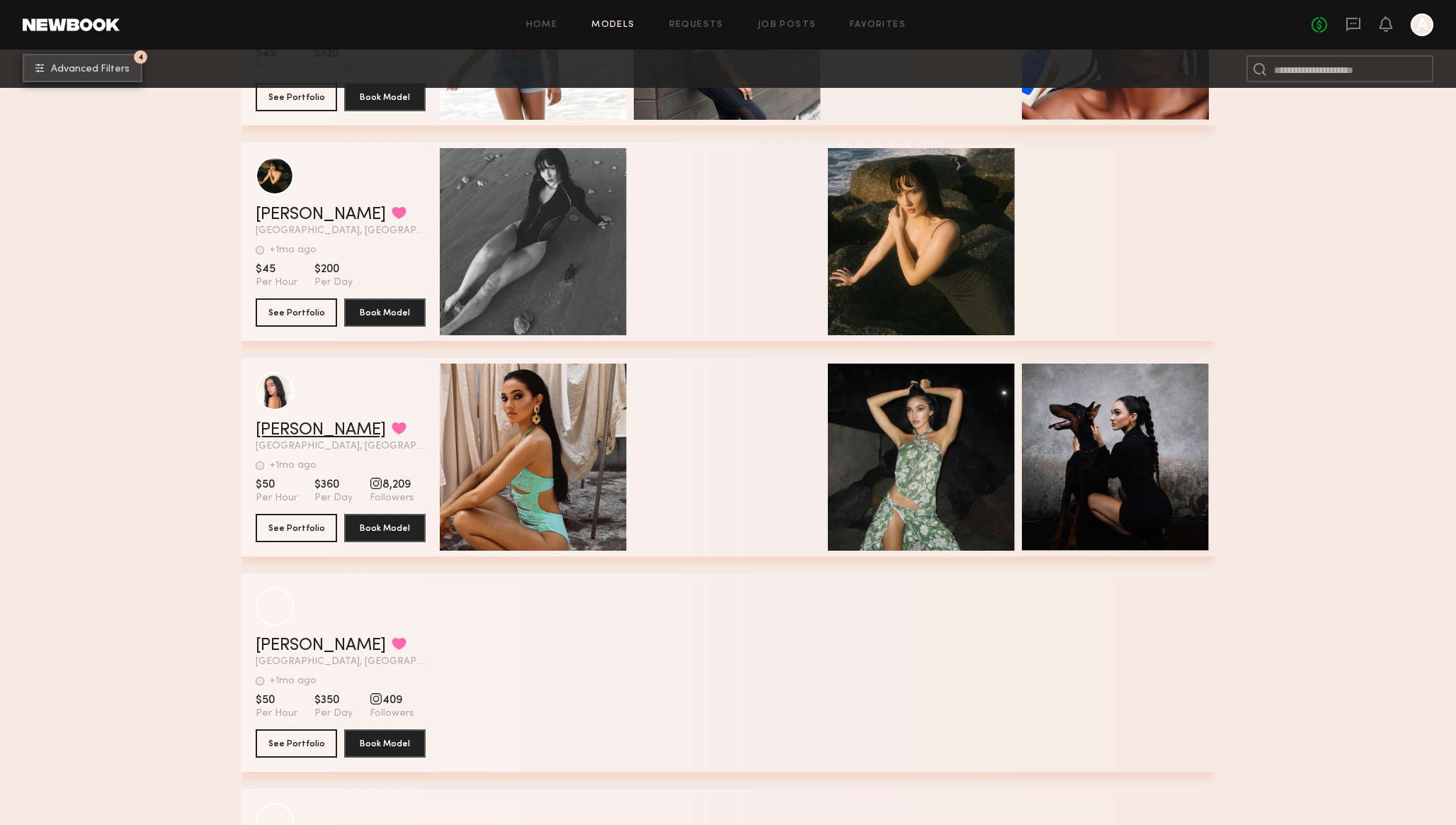
scroll to position [2789, 0]
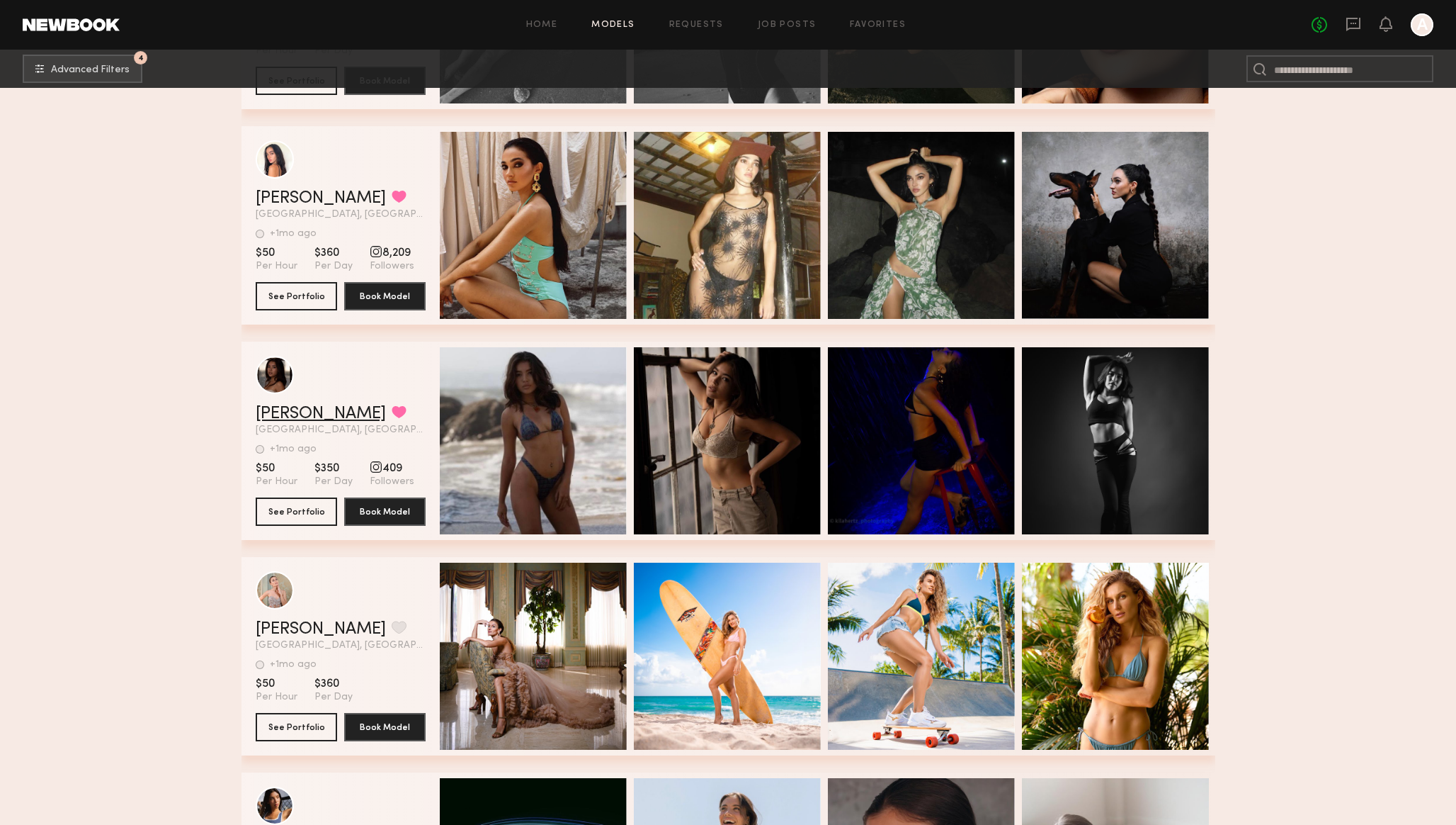
click at [290, 410] on link "Annie L." at bounding box center [320, 413] width 131 height 17
click at [296, 198] on link "Daniella G." at bounding box center [320, 198] width 131 height 17
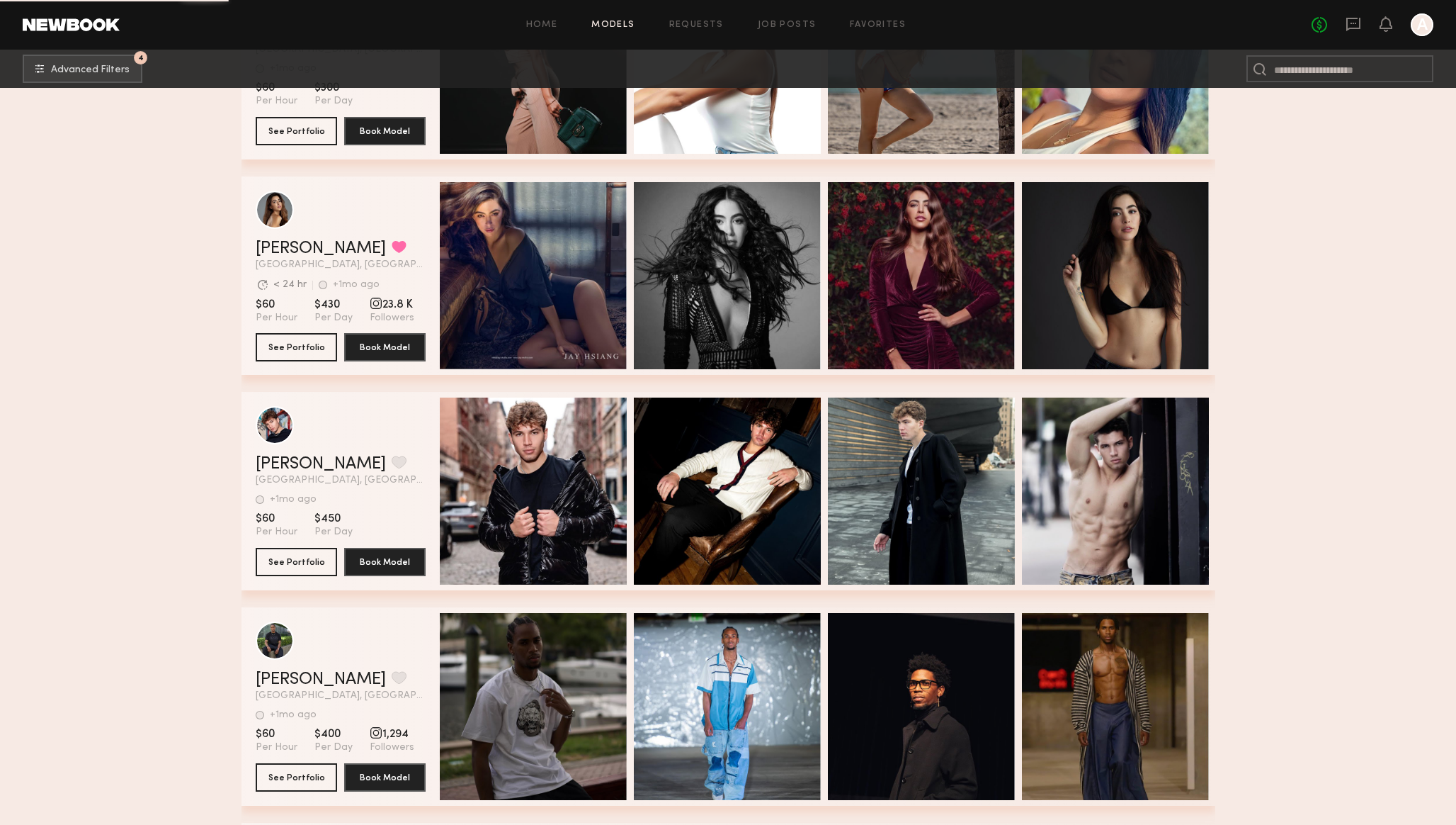
scroll to position [4467, 0]
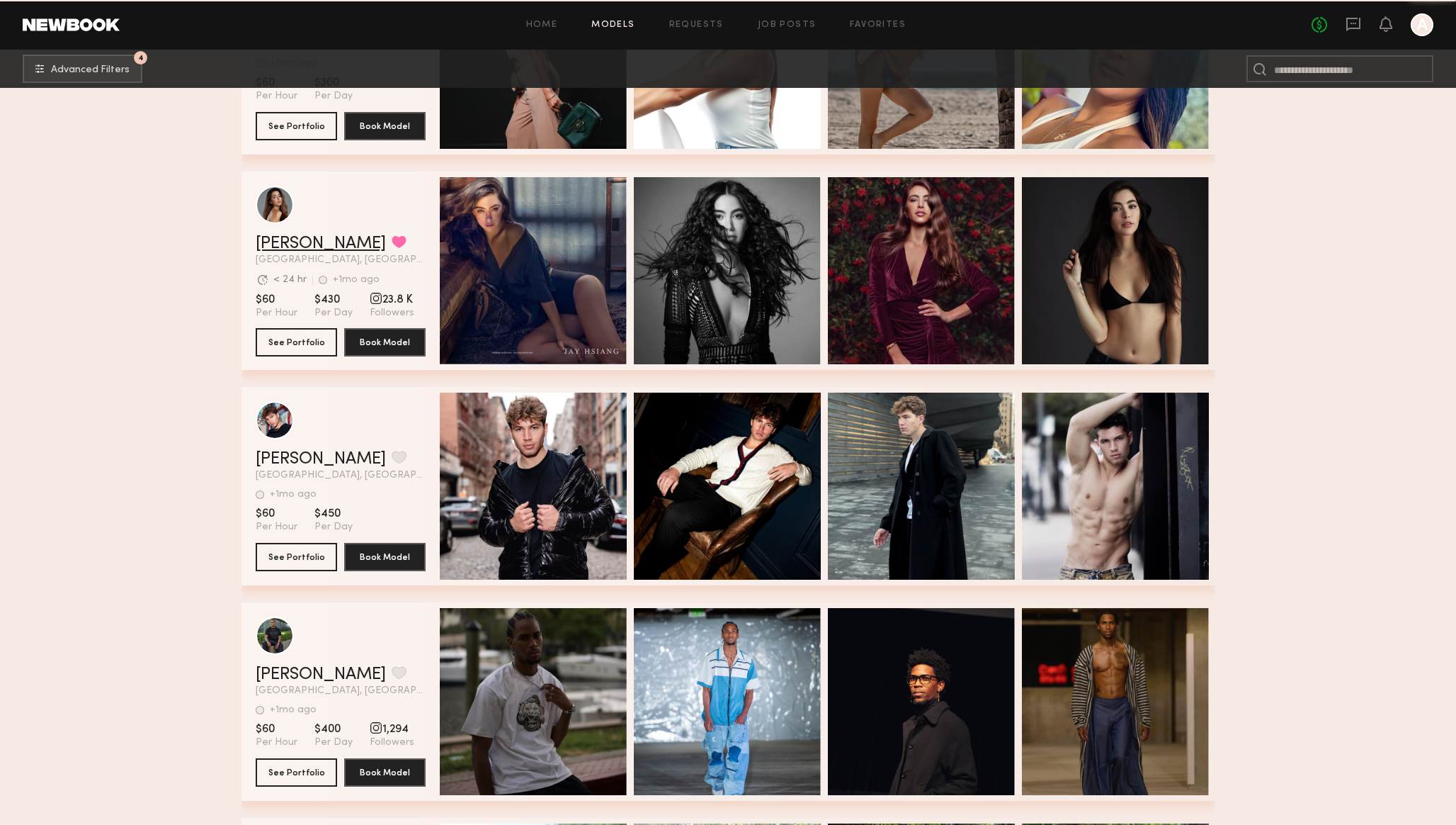
click at [282, 243] on link "[PERSON_NAME]" at bounding box center [320, 243] width 131 height 17
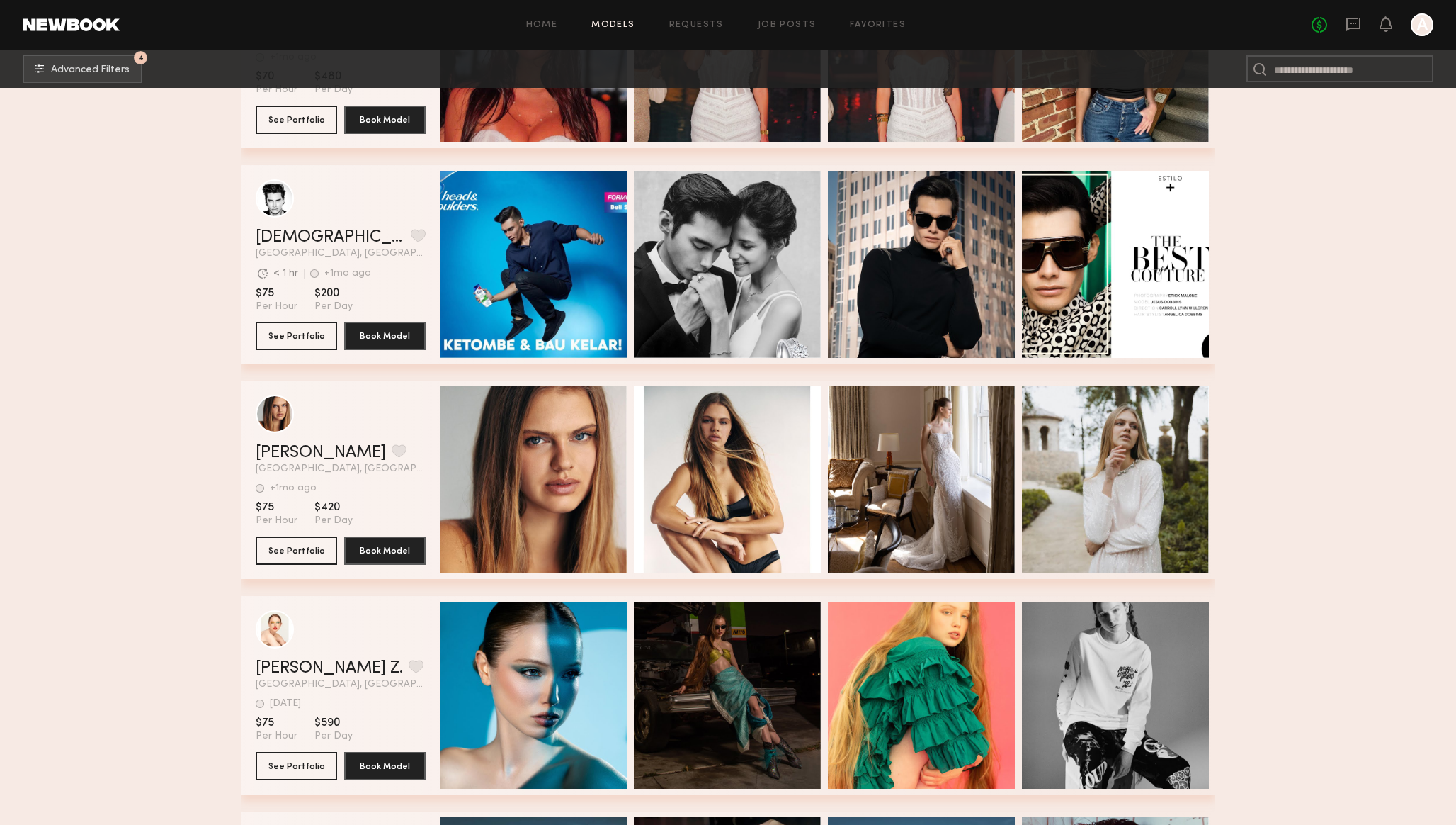
scroll to position [6195, 0]
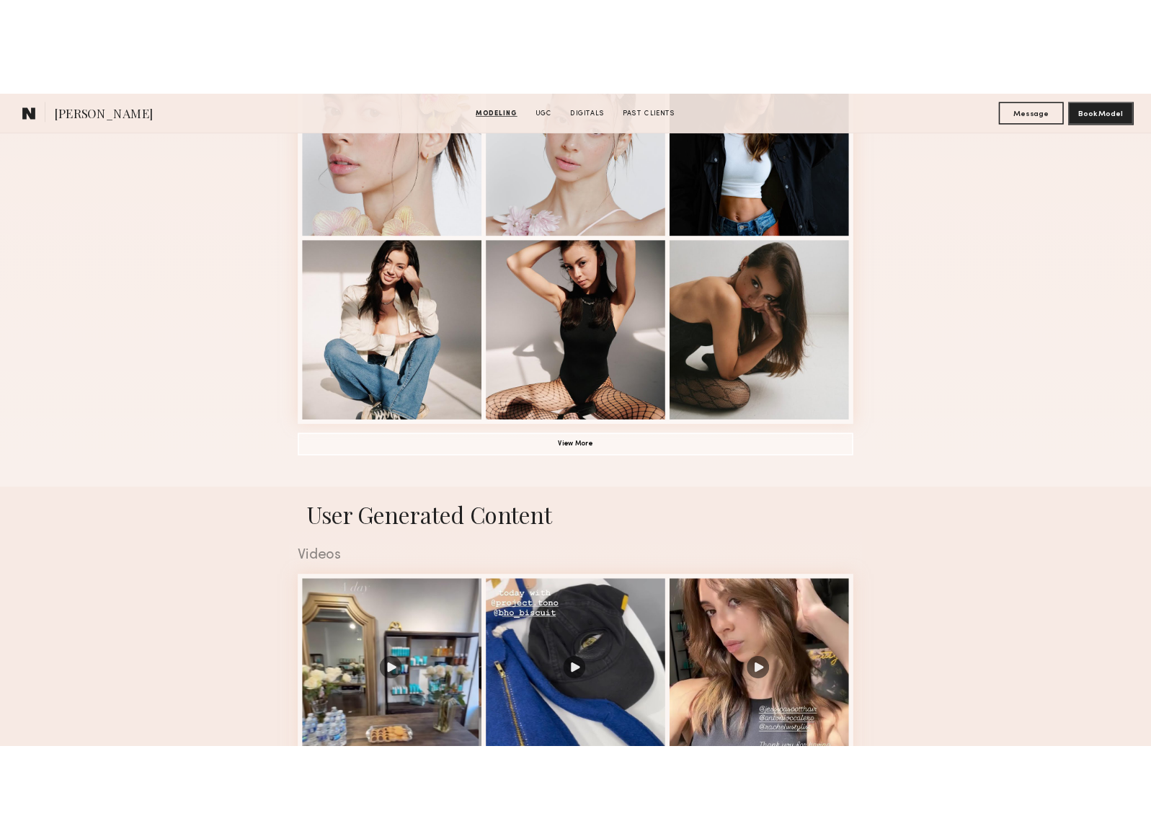
scroll to position [947, 0]
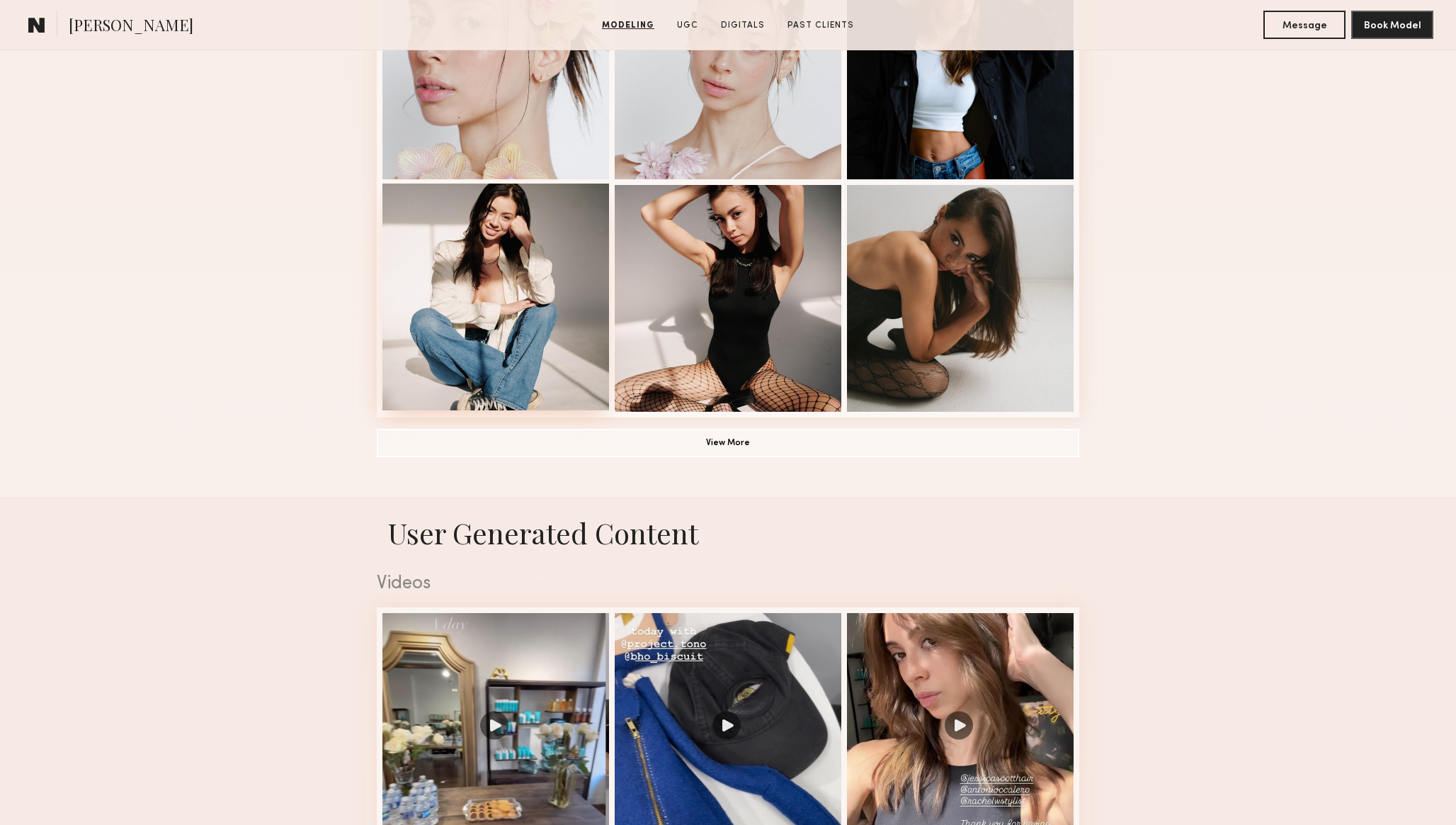
click at [513, 272] on div at bounding box center [495, 297] width 227 height 227
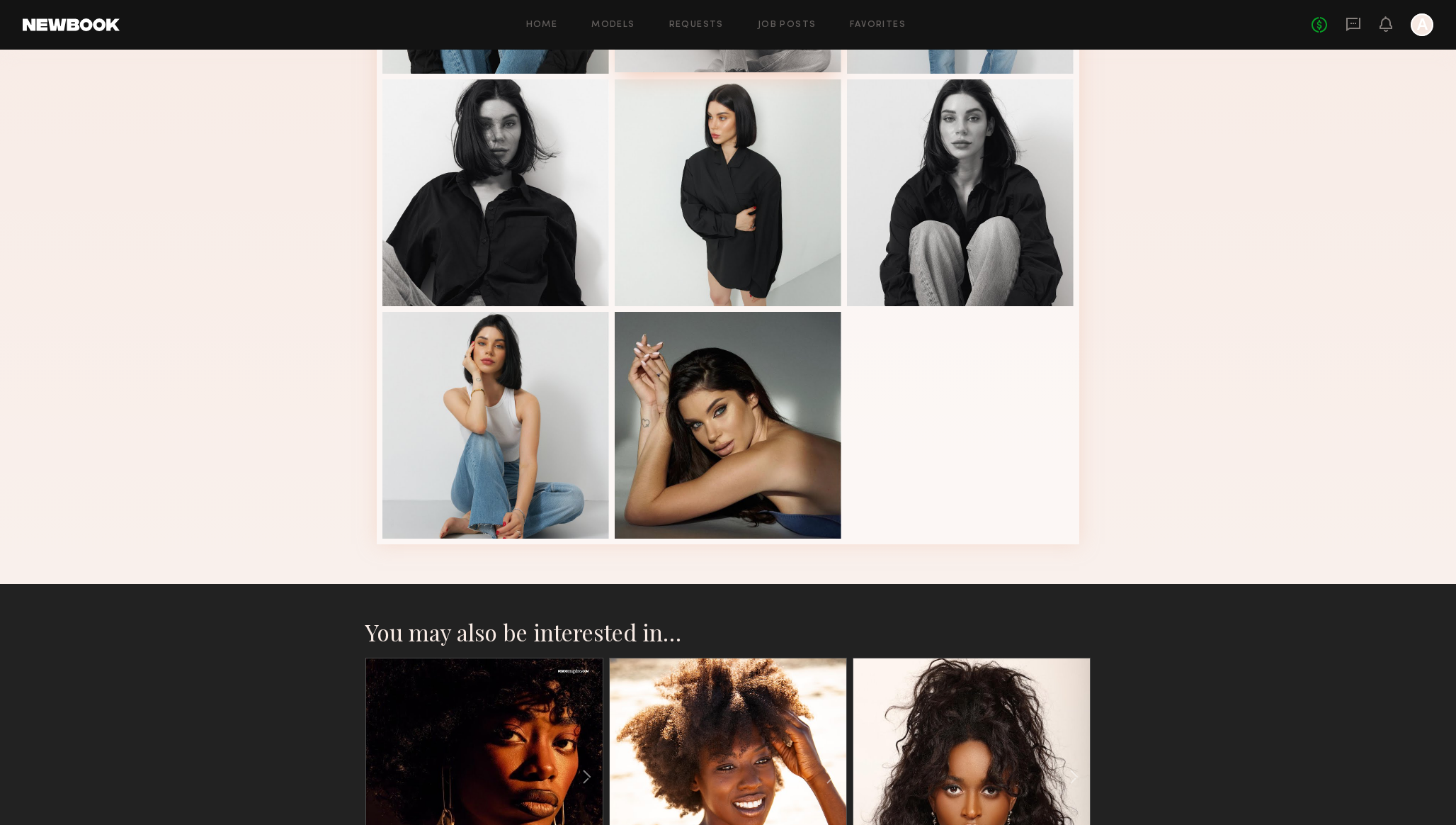
scroll to position [523, 0]
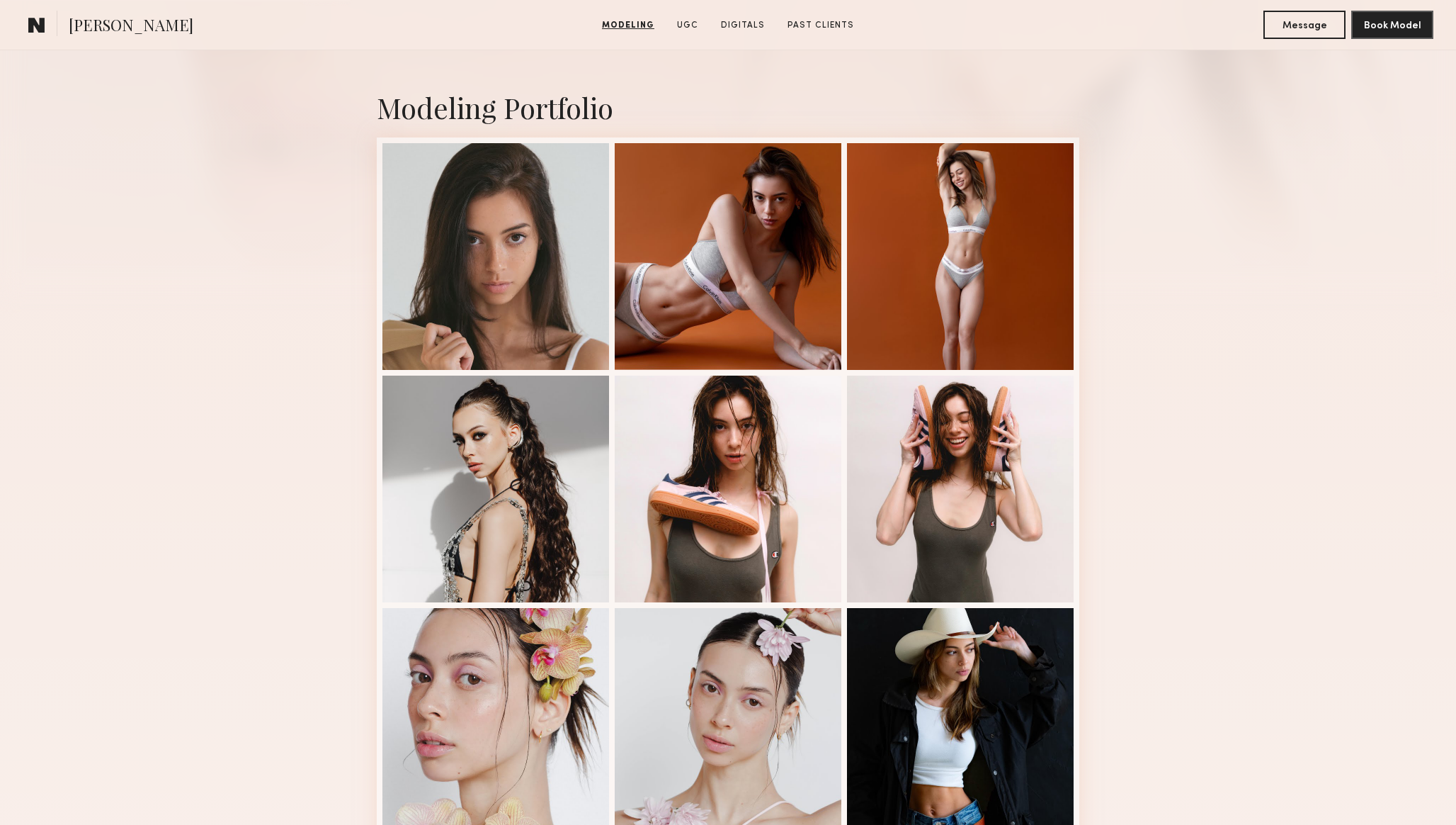
scroll to position [296, 0]
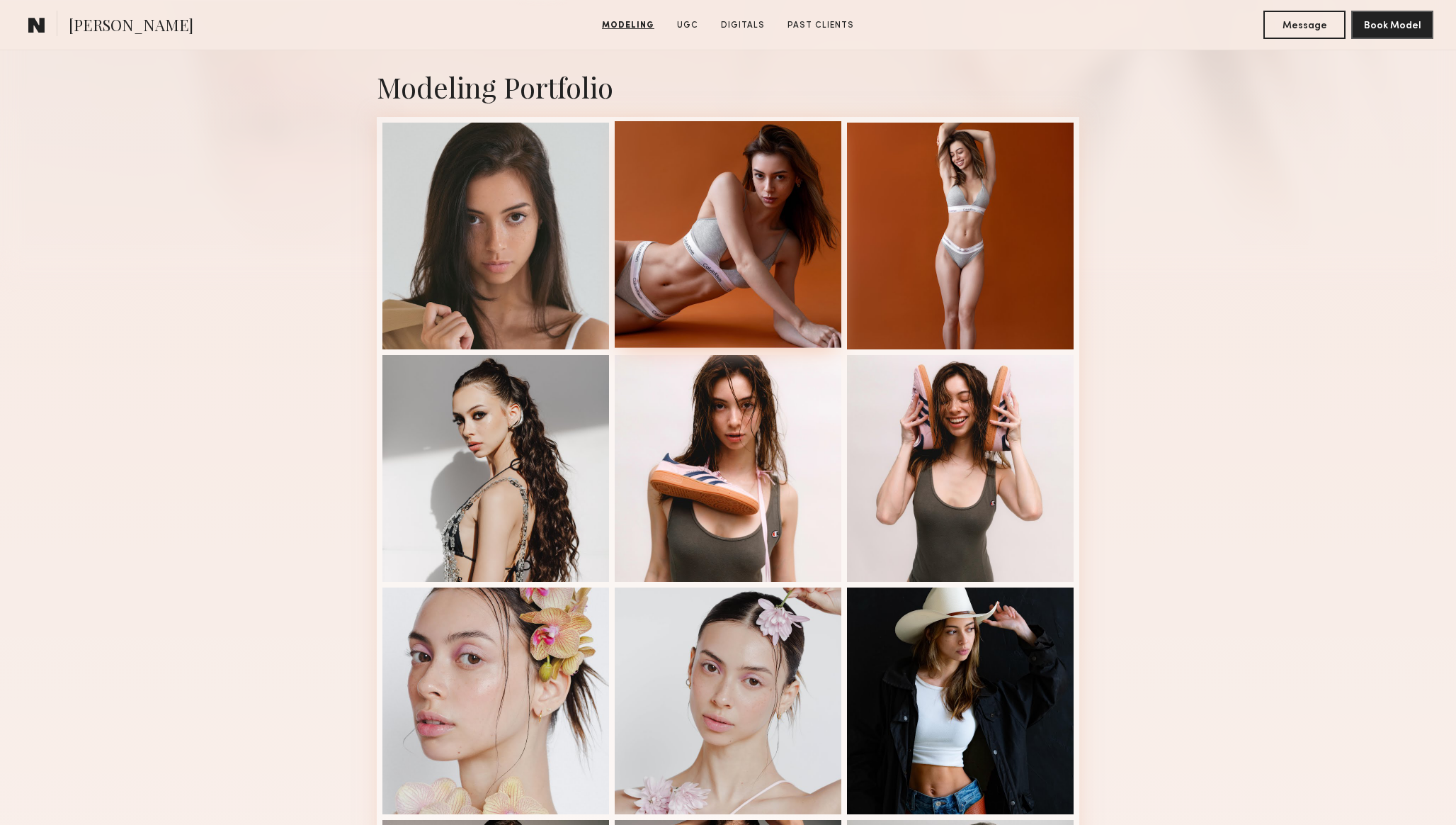
click at [673, 230] on div at bounding box center [728, 234] width 227 height 227
